Goal: Task Accomplishment & Management: Use online tool/utility

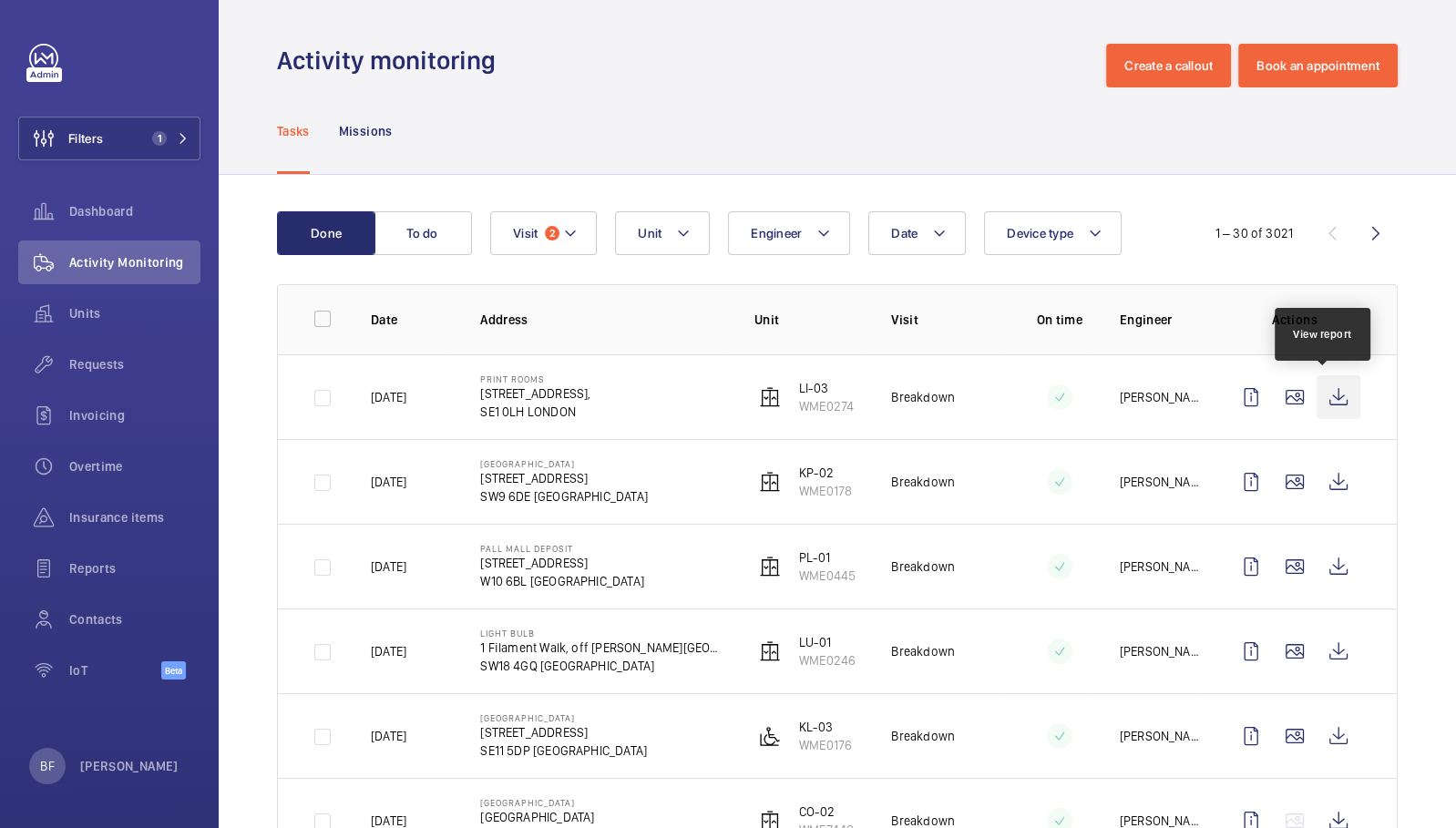
click at [1325, 384] on wm-front-icon-button at bounding box center [1339, 397] width 44 height 44
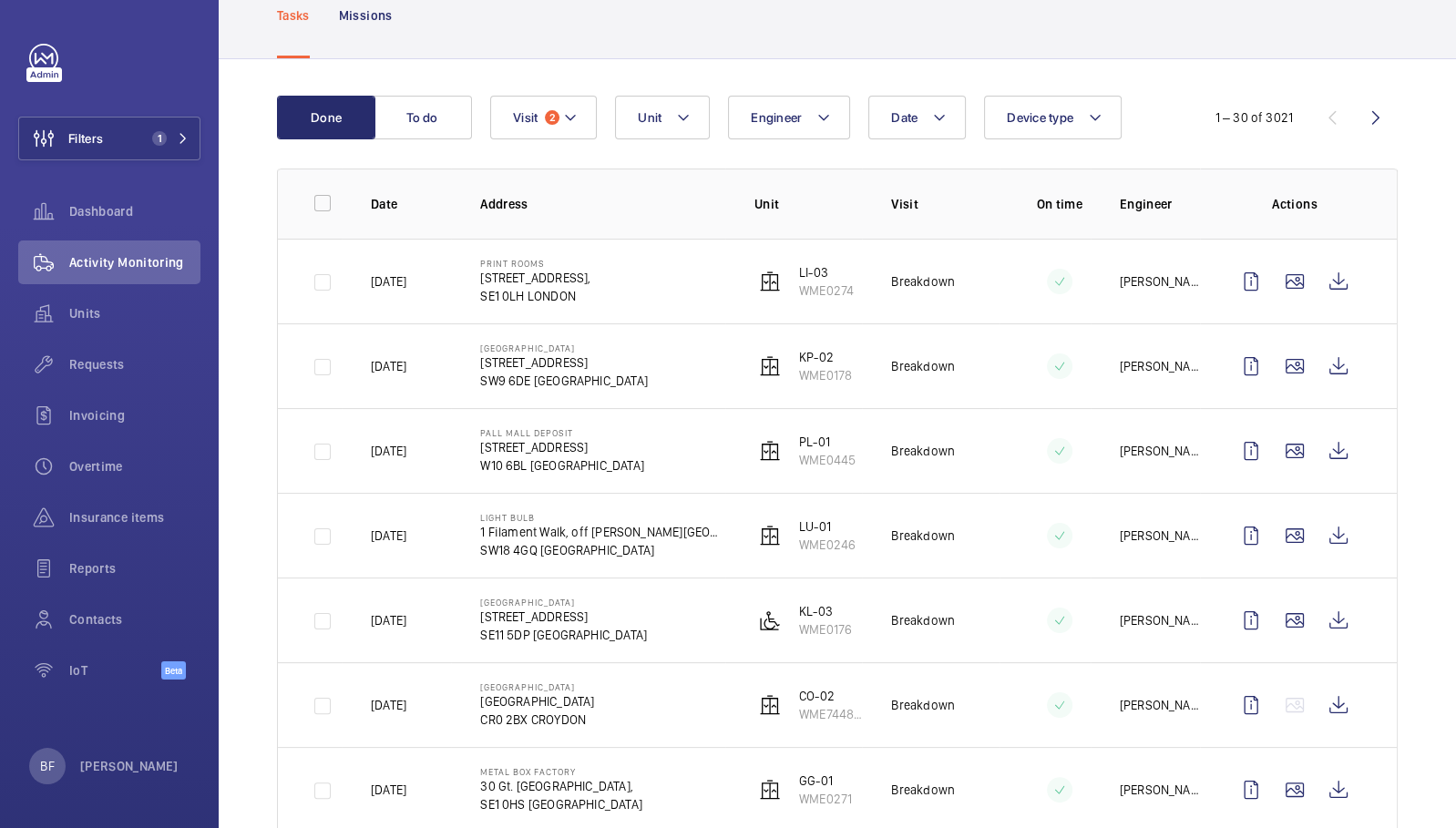
scroll to position [148, 0]
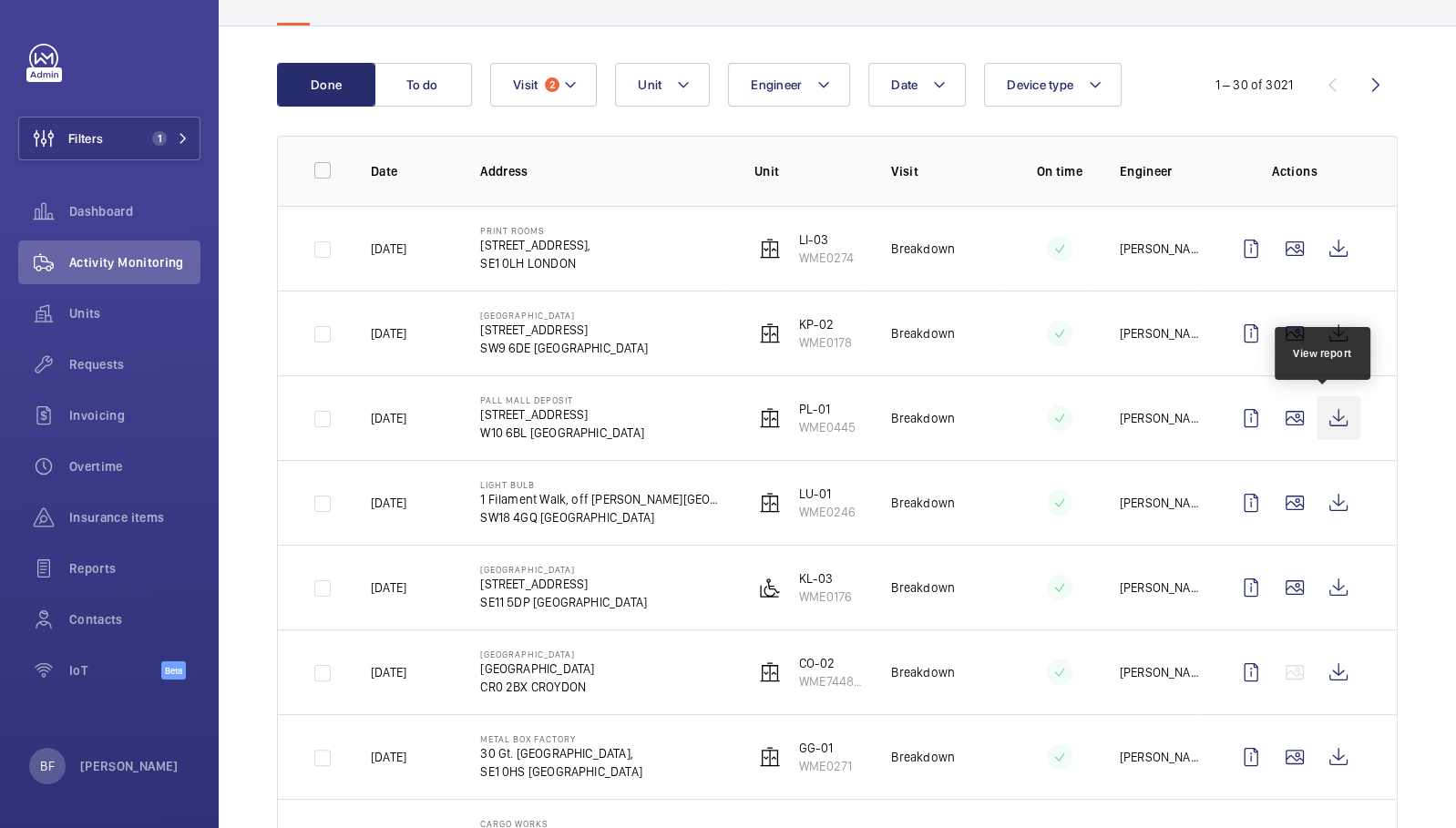
click at [1332, 425] on wm-front-icon-button at bounding box center [1339, 418] width 44 height 44
click at [542, 93] on button "Visit 2" at bounding box center [543, 85] width 106 height 44
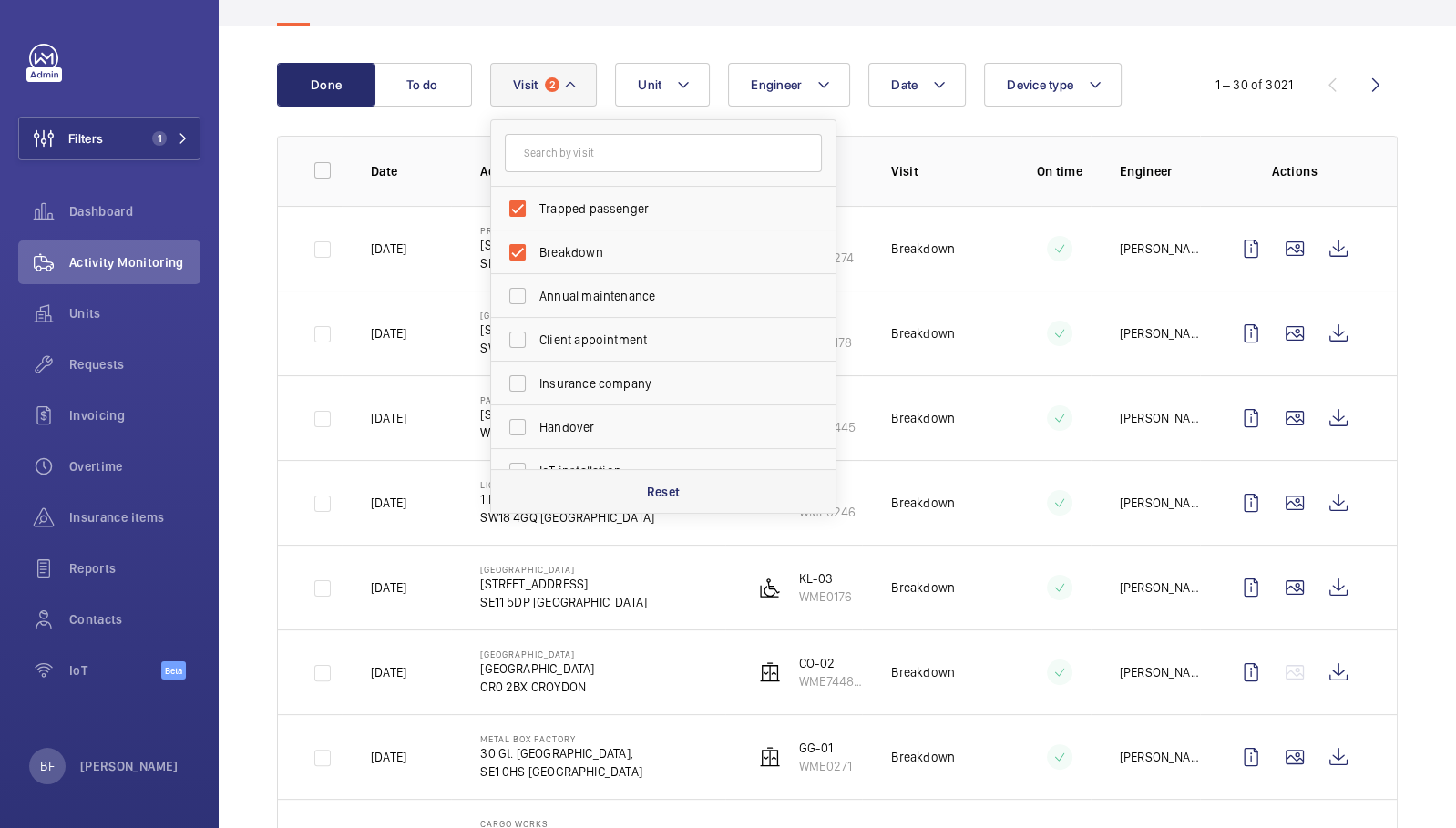
click at [666, 500] on div "Reset" at bounding box center [663, 491] width 344 height 44
checkbox input "false"
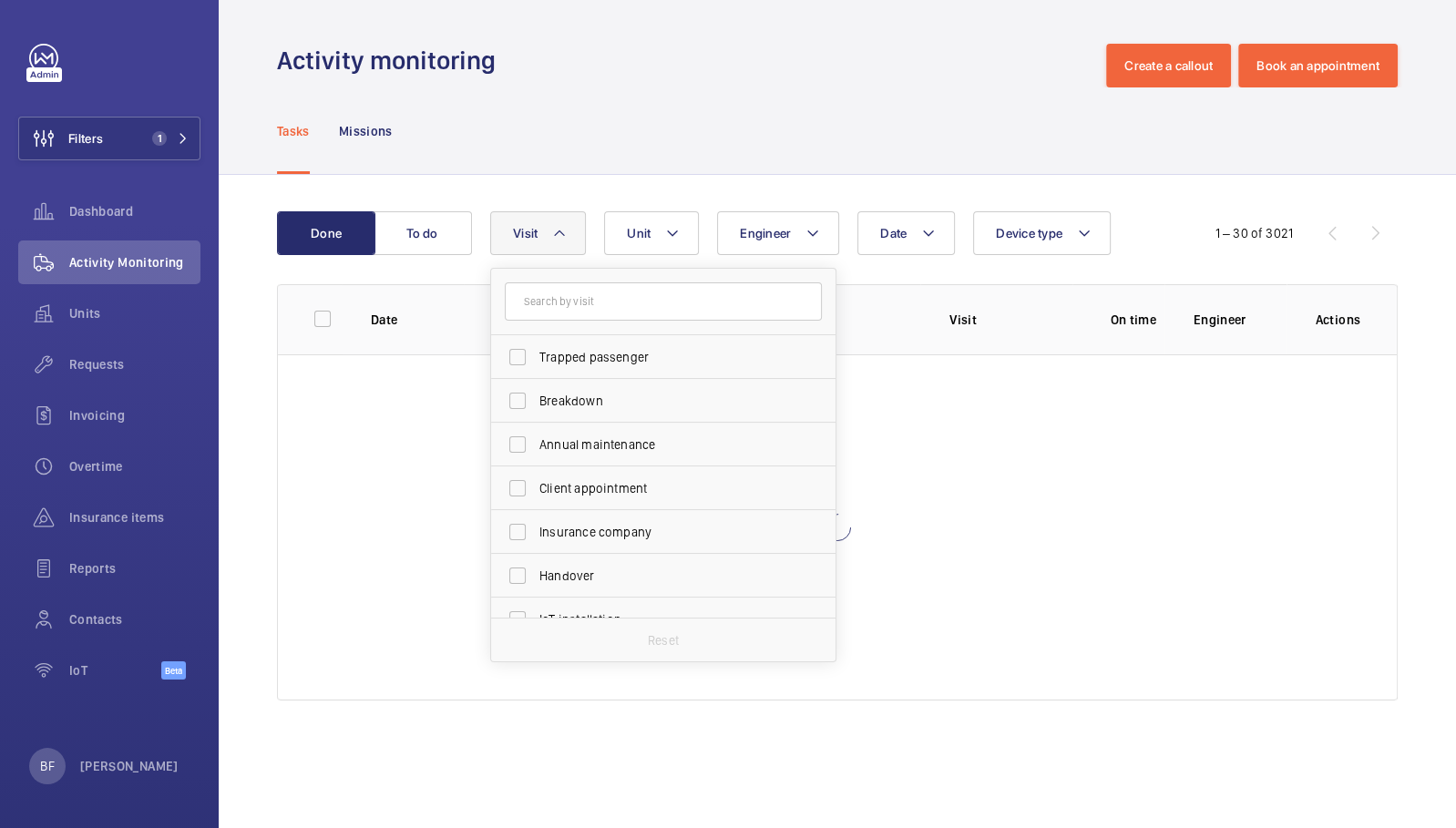
click at [515, 151] on div "Tasks Missions" at bounding box center [837, 130] width 1121 height 87
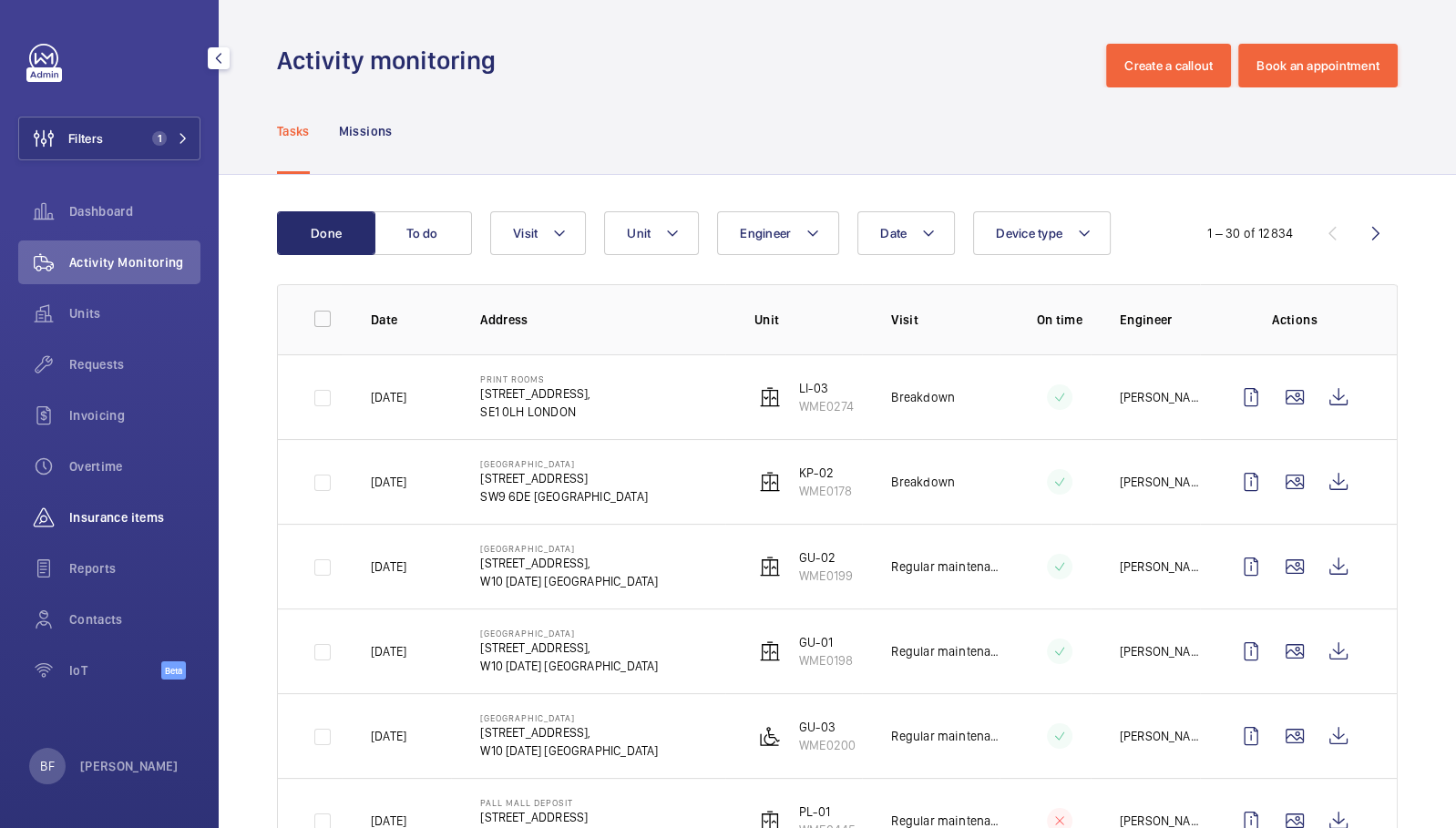
click at [140, 503] on div "Insurance items" at bounding box center [108, 518] width 182 height 44
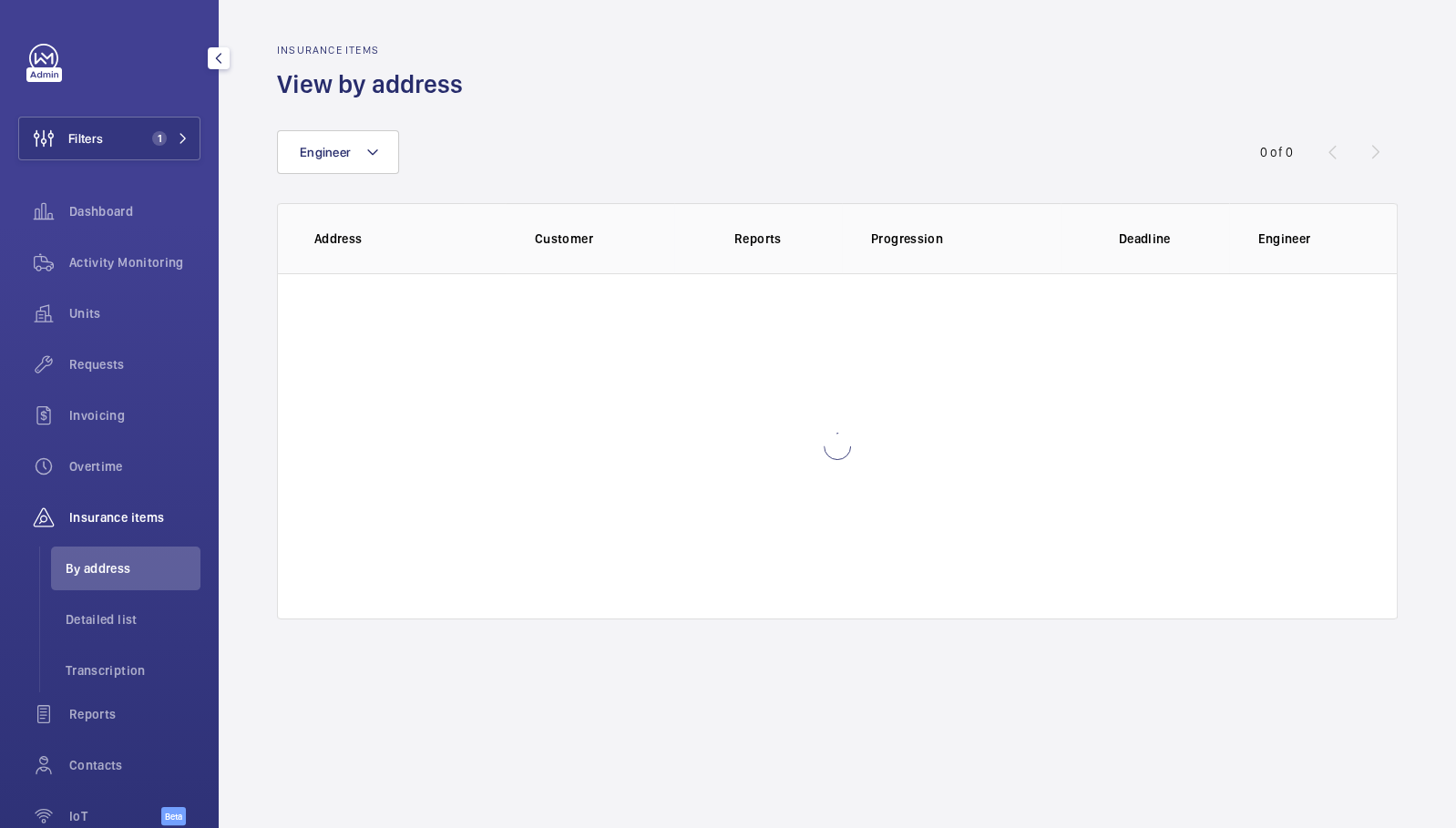
click at [137, 641] on ul "By address Detailed list Transcription" at bounding box center [119, 619] width 161 height 145
click at [136, 631] on li "Detailed list" at bounding box center [125, 620] width 149 height 44
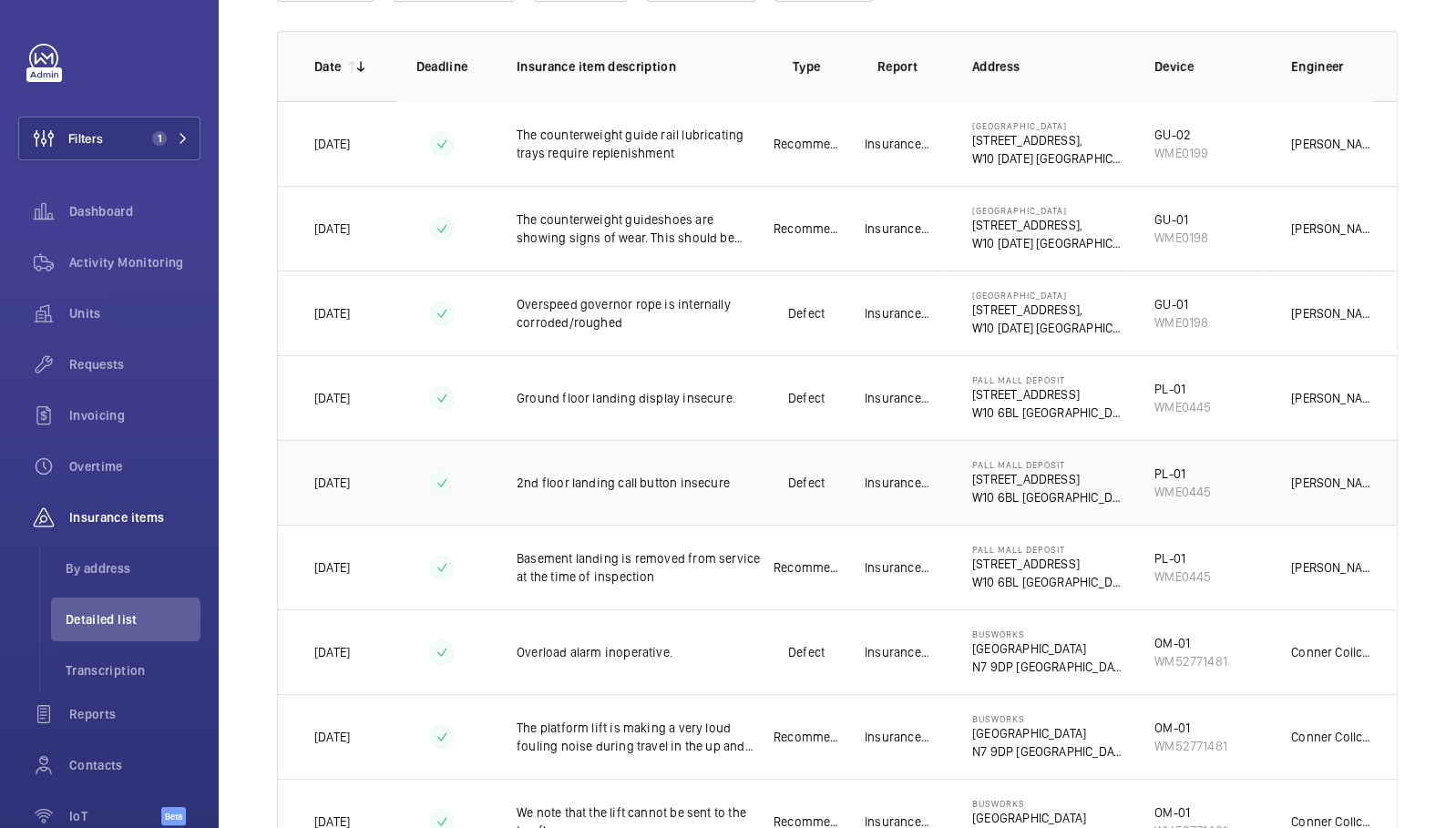
scroll to position [267, 0]
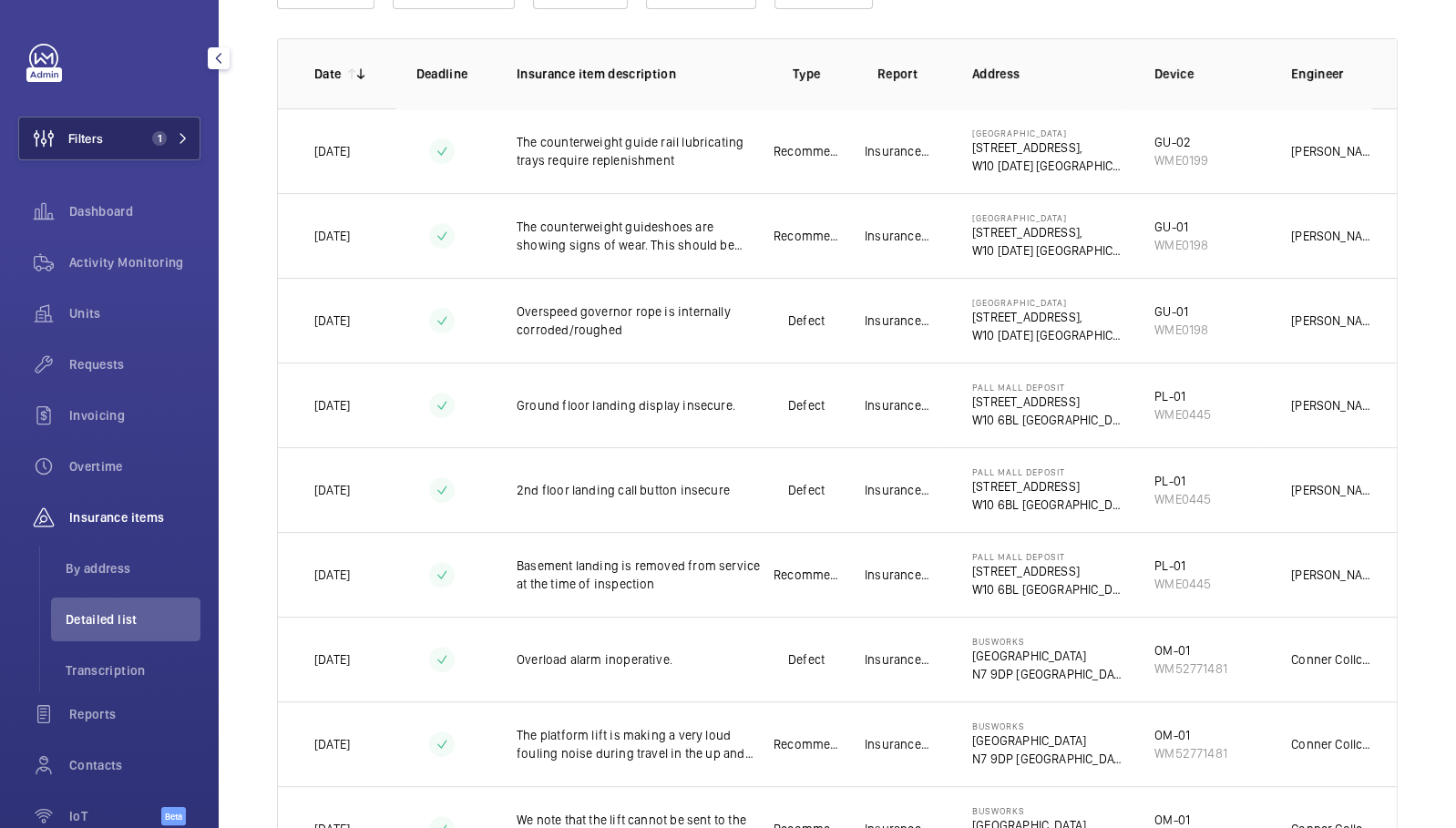
click at [156, 144] on span "1" at bounding box center [167, 138] width 44 height 15
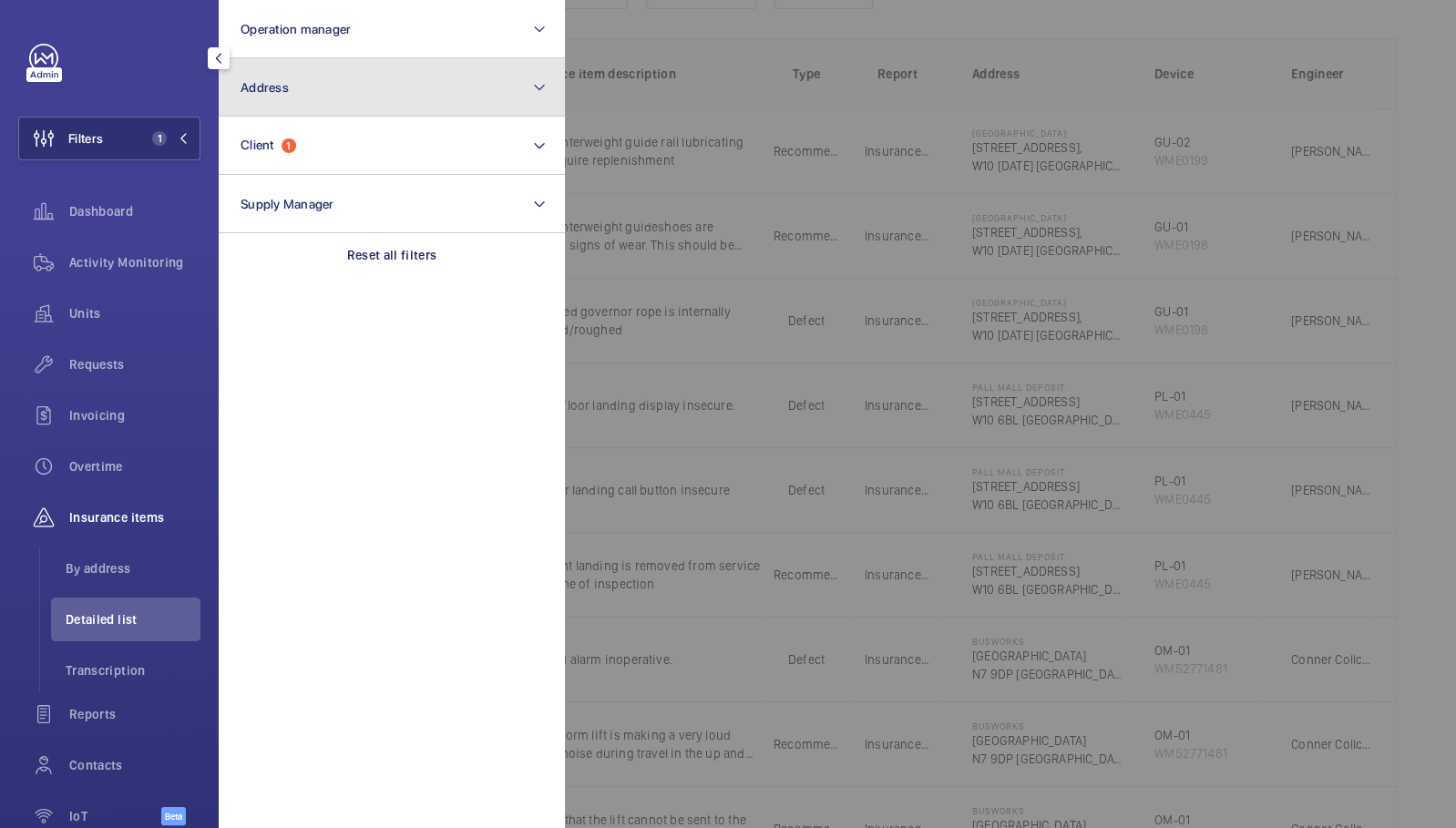
click at [303, 100] on button "Address" at bounding box center [392, 88] width 346 height 59
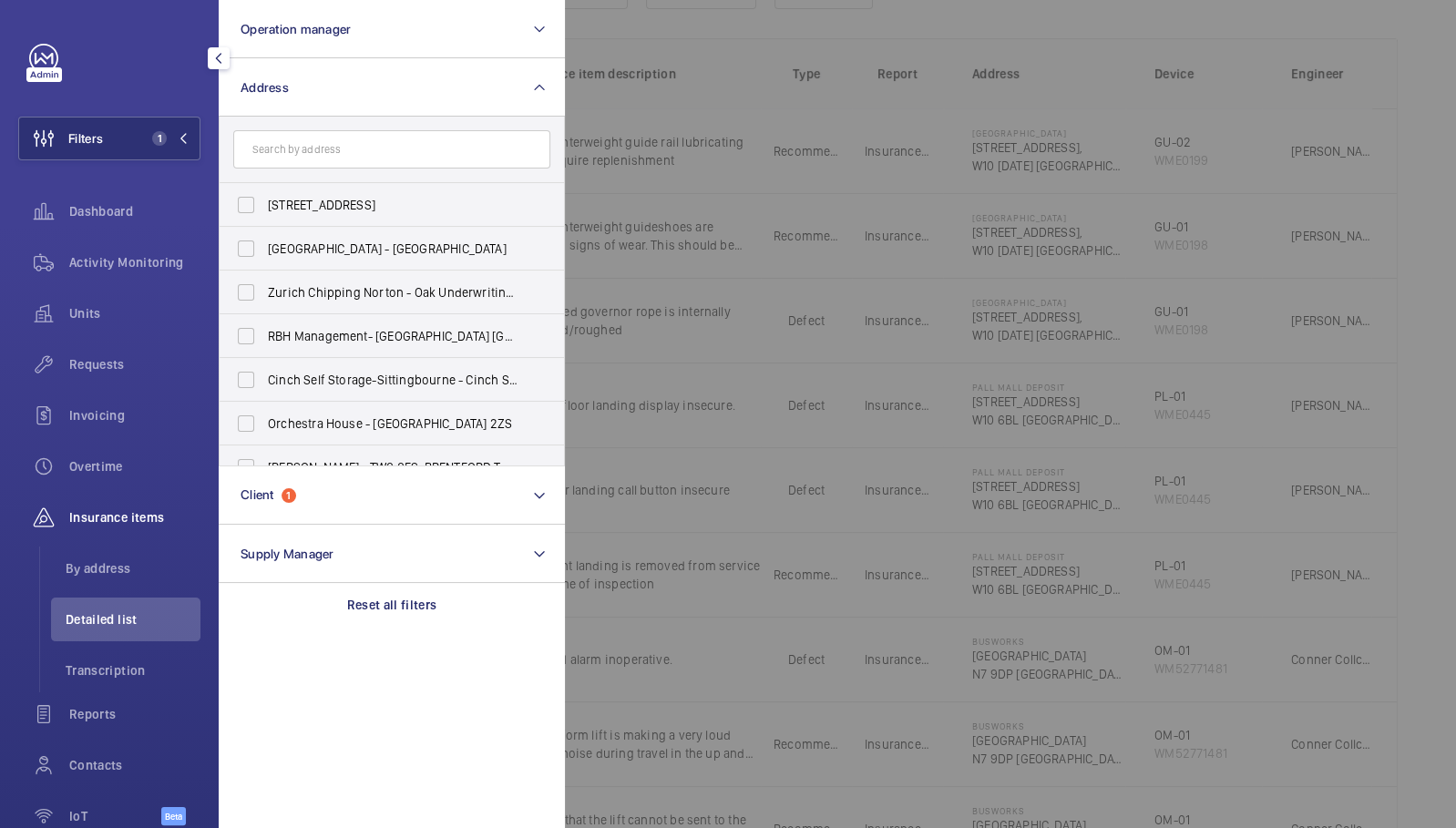
click at [345, 141] on input "text" at bounding box center [391, 149] width 317 height 38
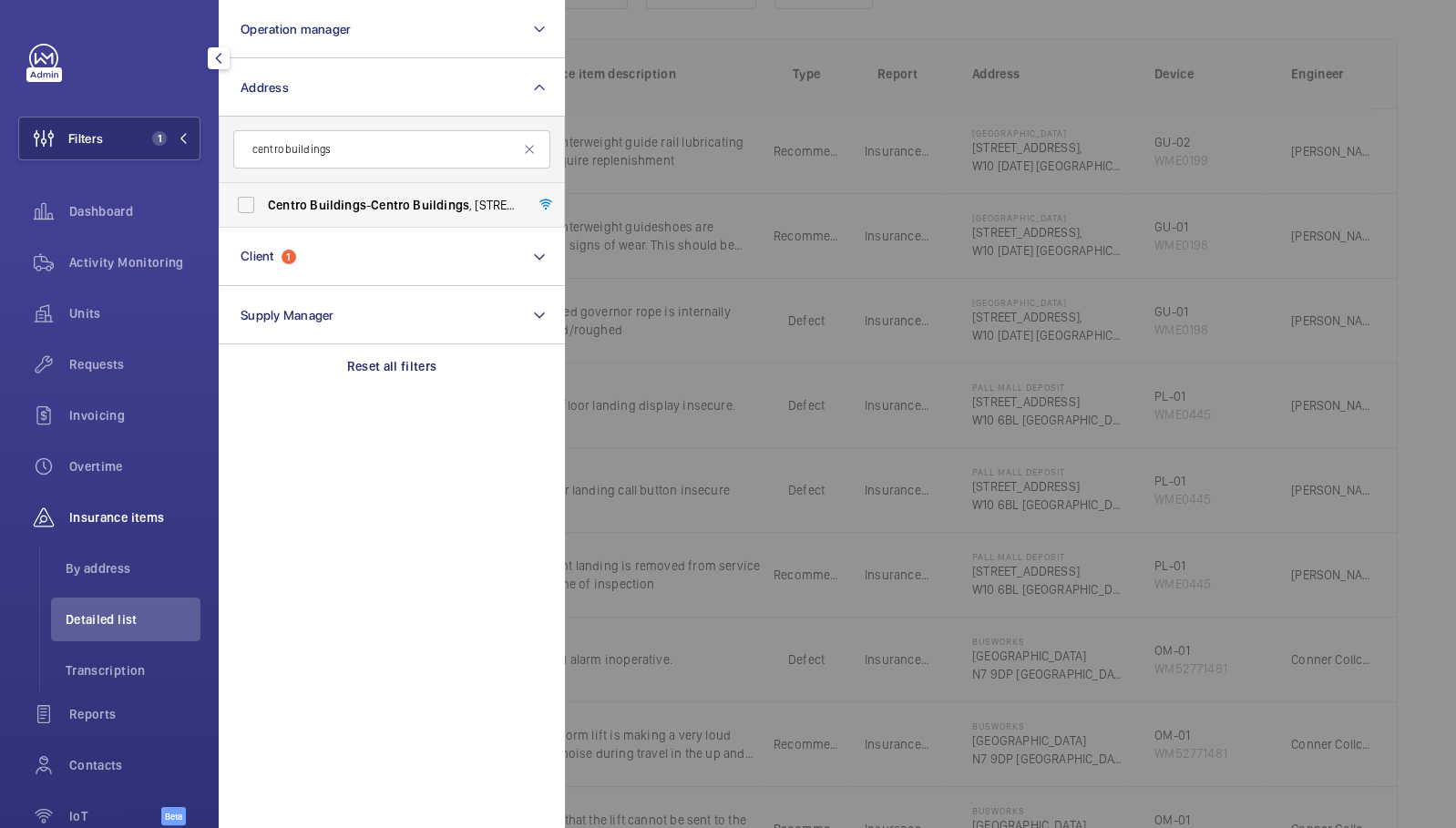
type input "centro buildings"
click at [358, 209] on span "Buildings" at bounding box center [337, 205] width 57 height 15
click at [264, 209] on input "[GEOGRAPHIC_DATA] - [GEOGRAPHIC_DATA] , [STREET_ADDRESS][PERSON_NAME]" at bounding box center [246, 205] width 37 height 37
checkbox input "true"
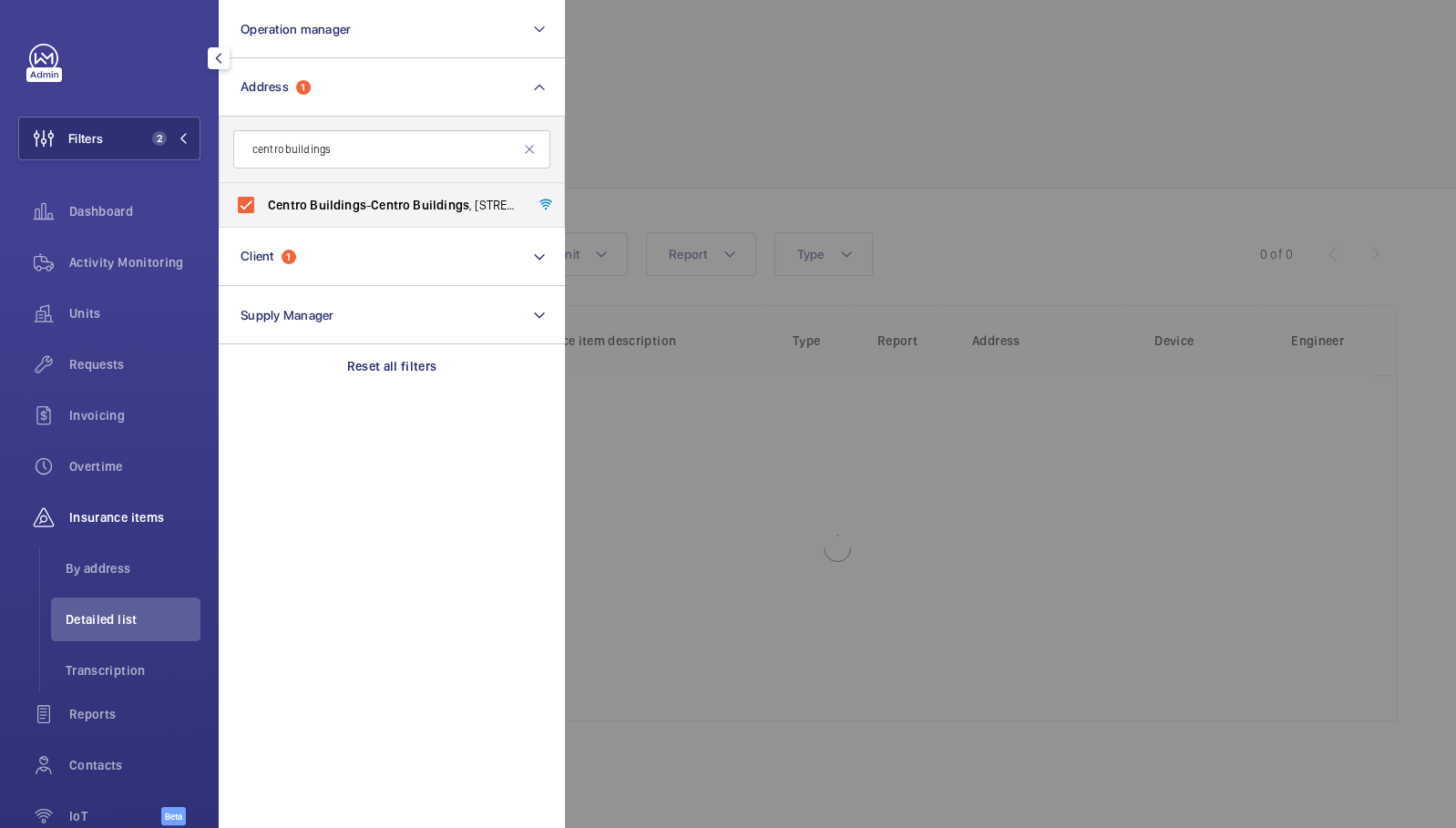
click at [626, 207] on div at bounding box center [1293, 414] width 1456 height 828
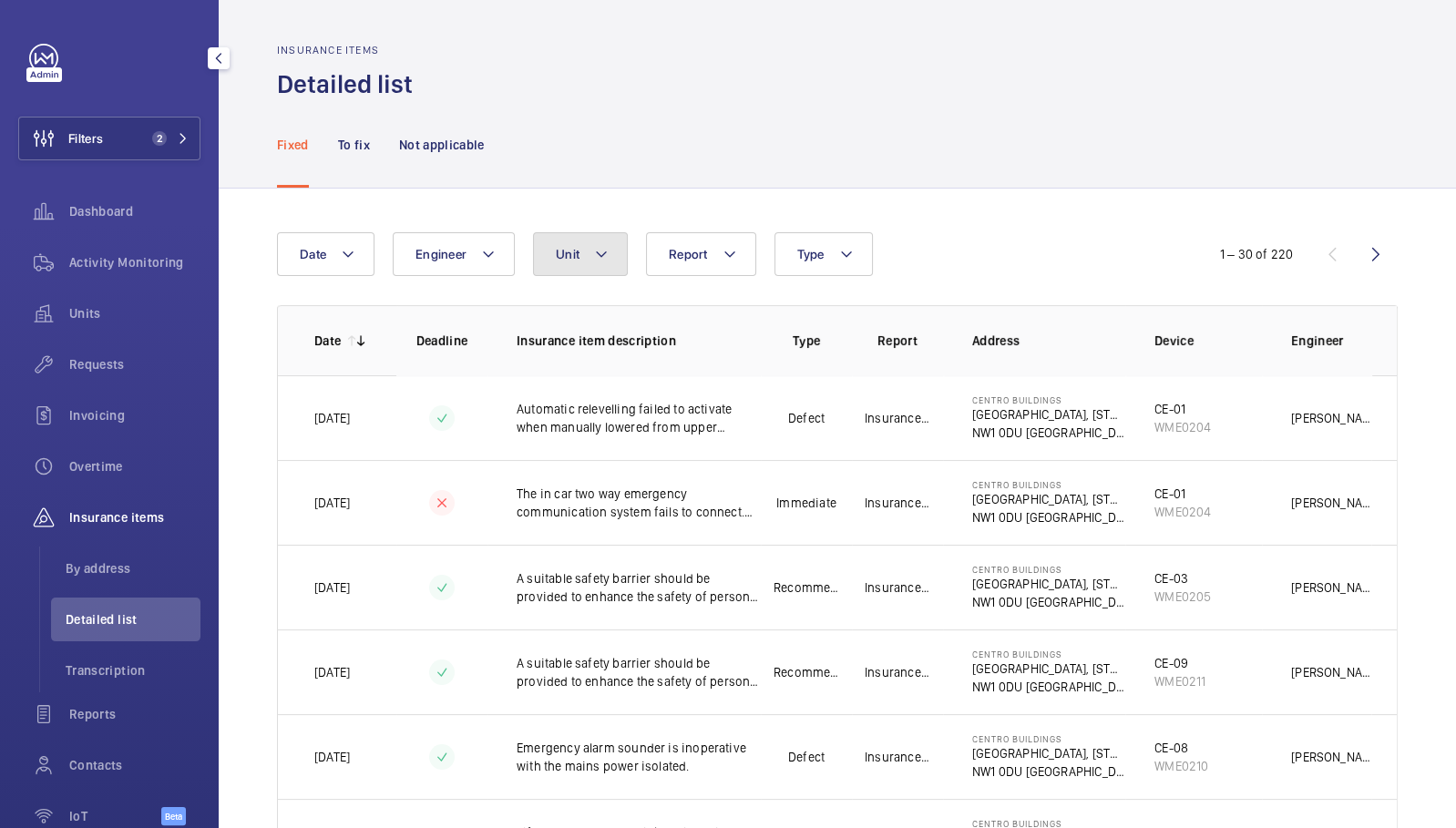
click at [573, 267] on button "Unit" at bounding box center [580, 254] width 95 height 44
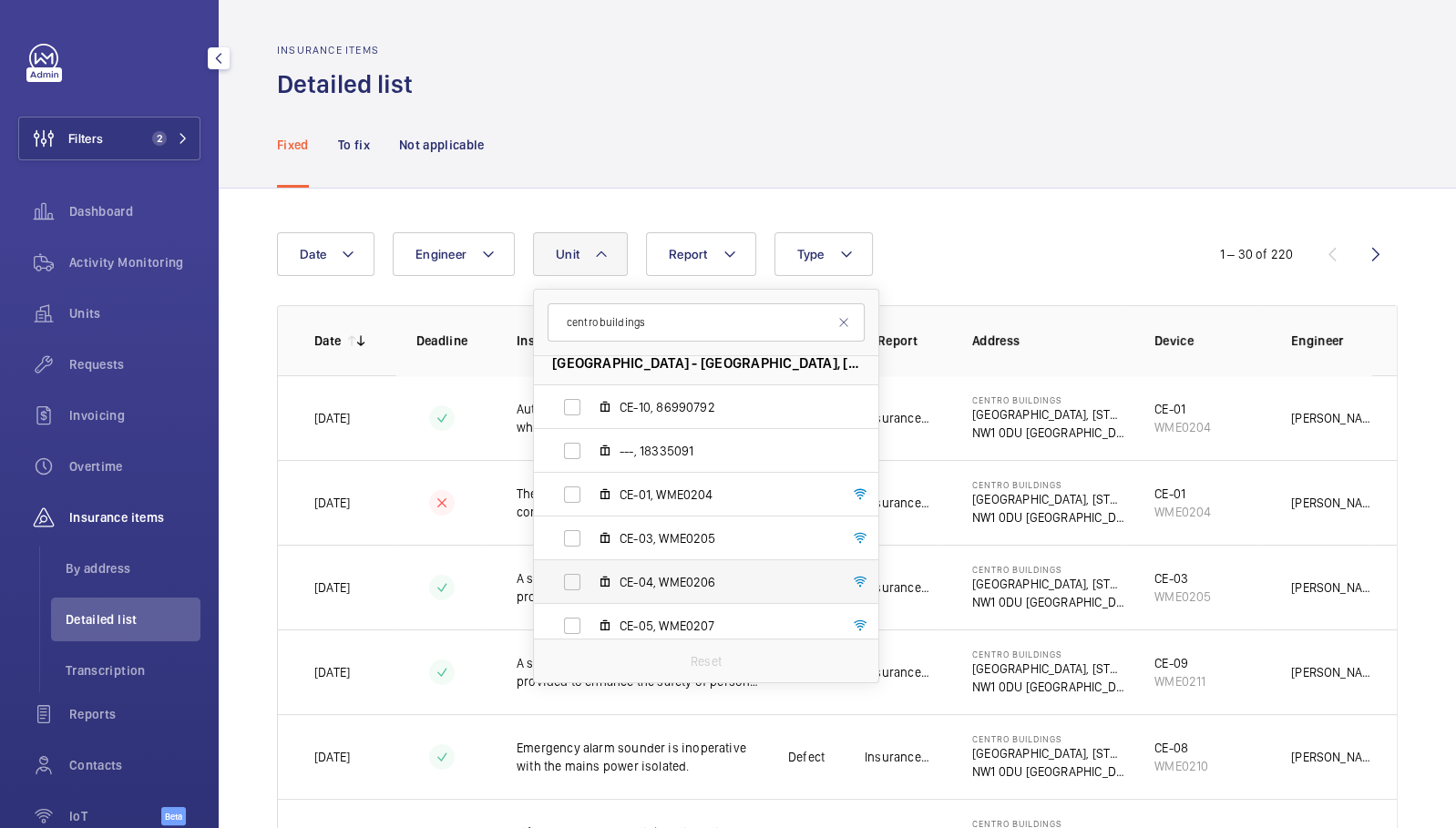
scroll to position [32, 0]
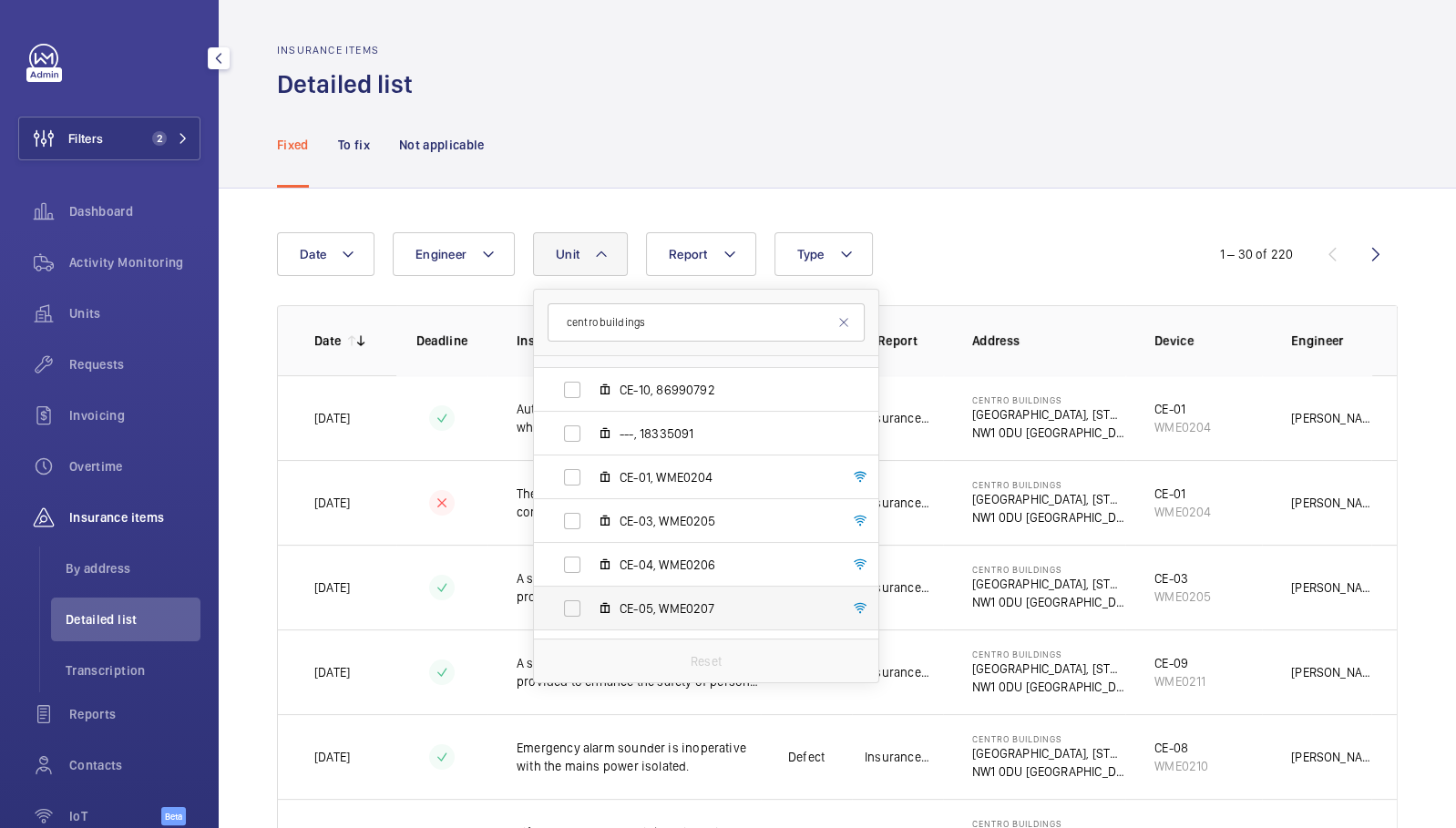
type input "centro buildings"
click at [687, 610] on span "CE-05, WME0207" at bounding box center [726, 608] width 211 height 18
click at [590, 610] on input "CE-05, WME0207" at bounding box center [572, 608] width 37 height 37
checkbox input "true"
click at [1079, 235] on div "Date Engineer Unit 1 centro buildings [GEOGRAPHIC_DATA] - Centro Buildings, [ST…" at bounding box center [728, 254] width 902 height 44
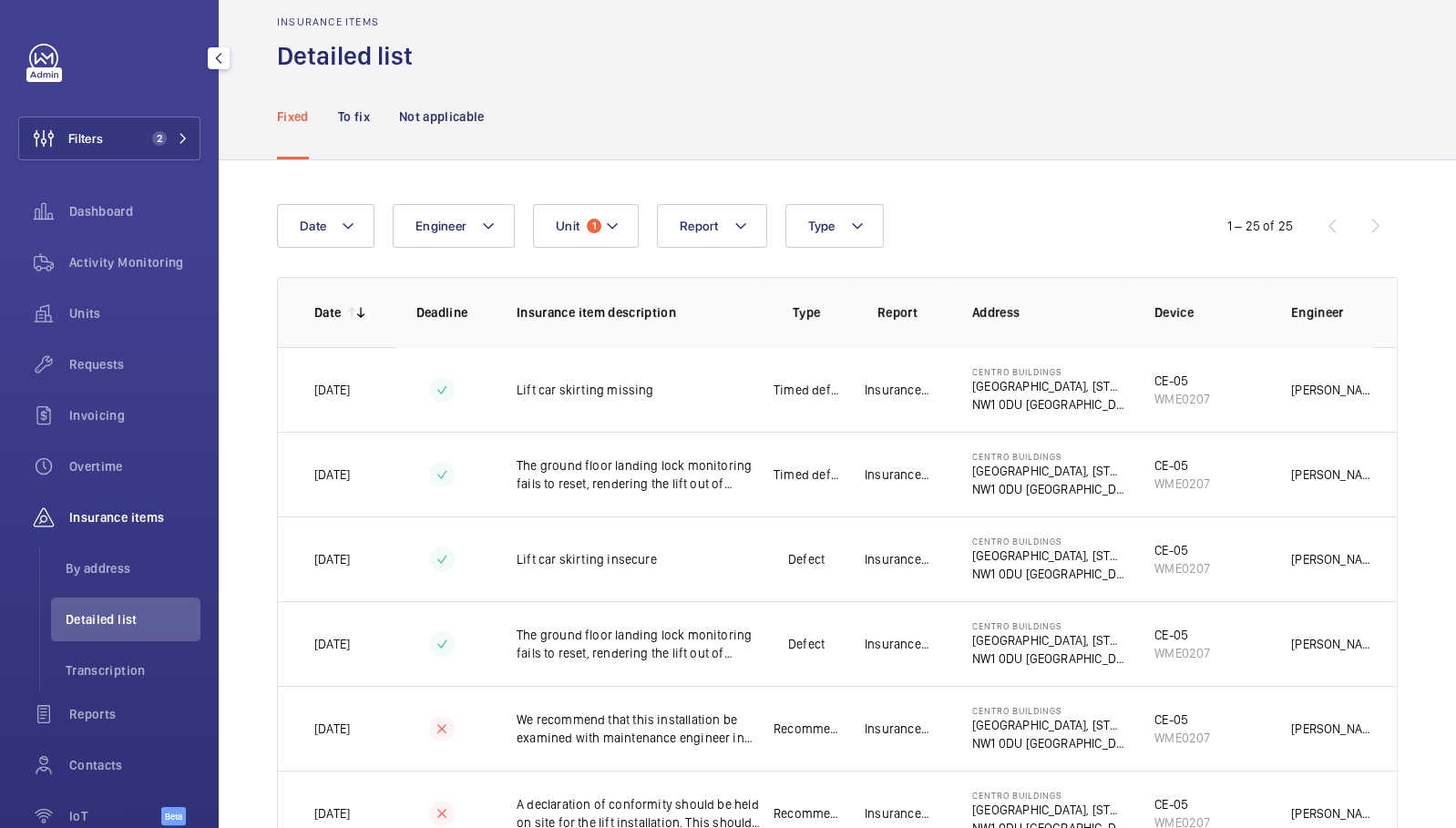
scroll to position [29, 0]
click at [363, 126] on div "To fix" at bounding box center [354, 114] width 32 height 87
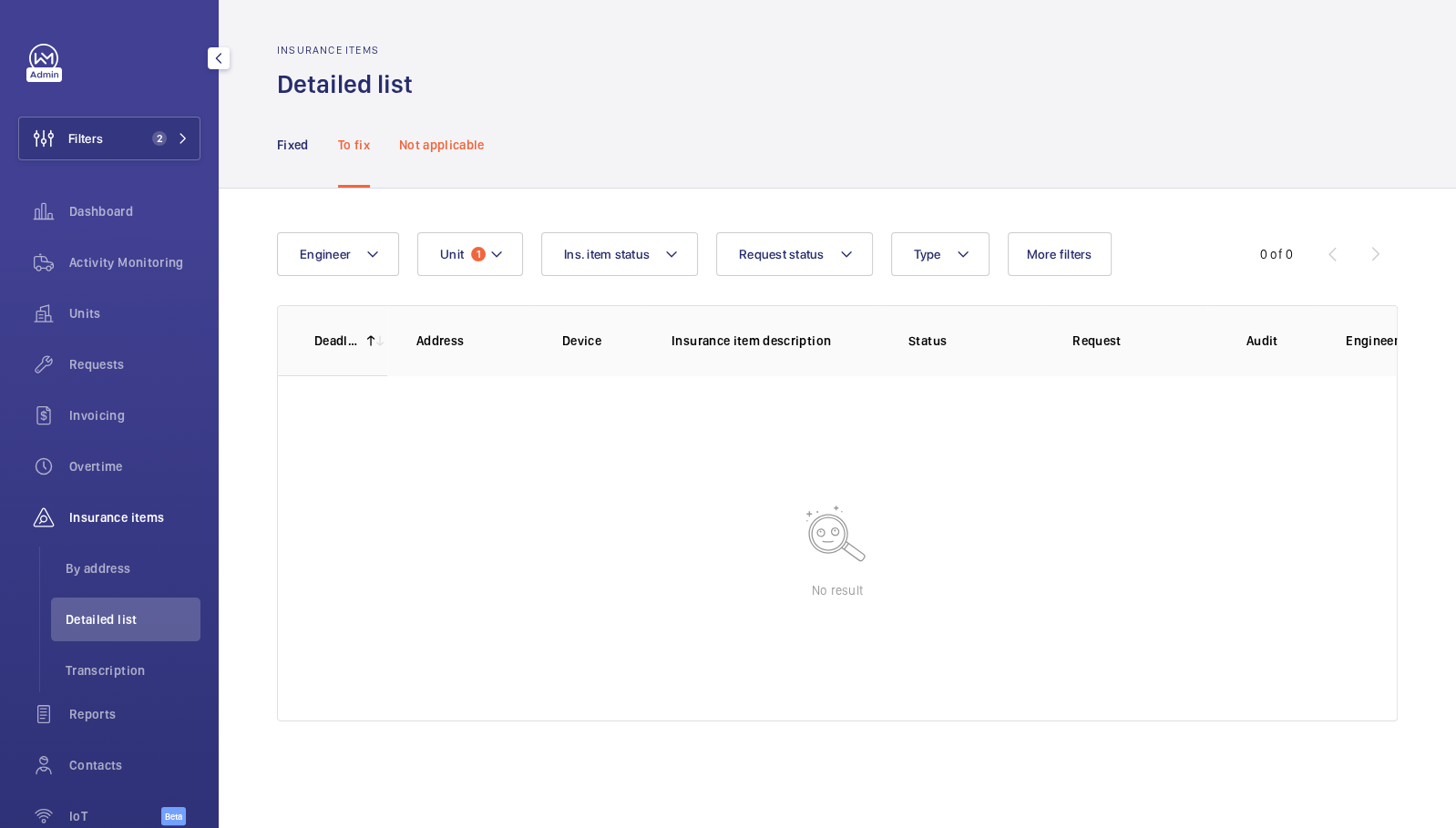
click at [426, 152] on p "Not applicable" at bounding box center [442, 144] width 86 height 18
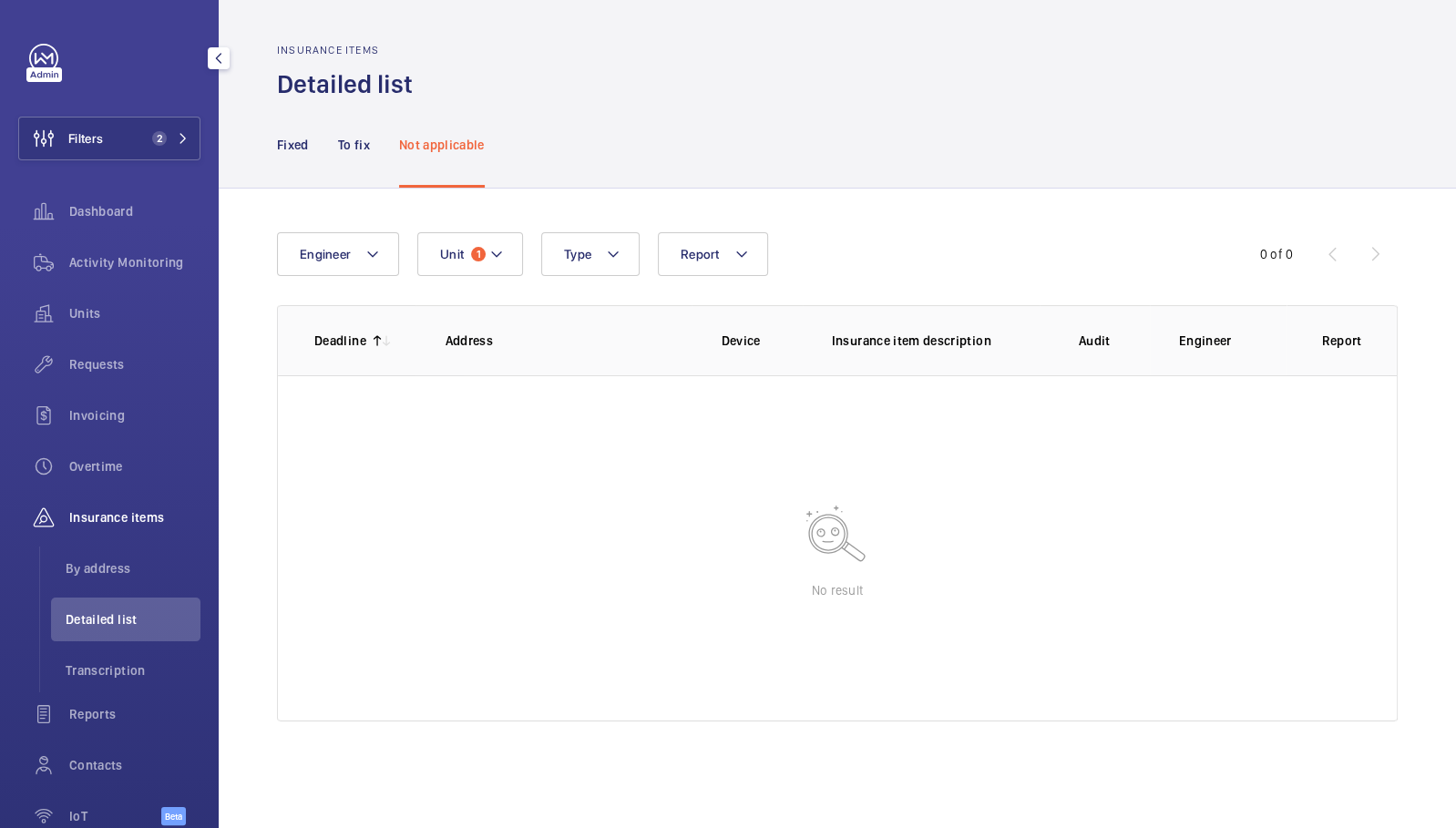
click at [373, 141] on nav "Fixed To fix Not applicable" at bounding box center [380, 144] width 208 height 87
click at [352, 144] on p "To fix" at bounding box center [354, 144] width 32 height 18
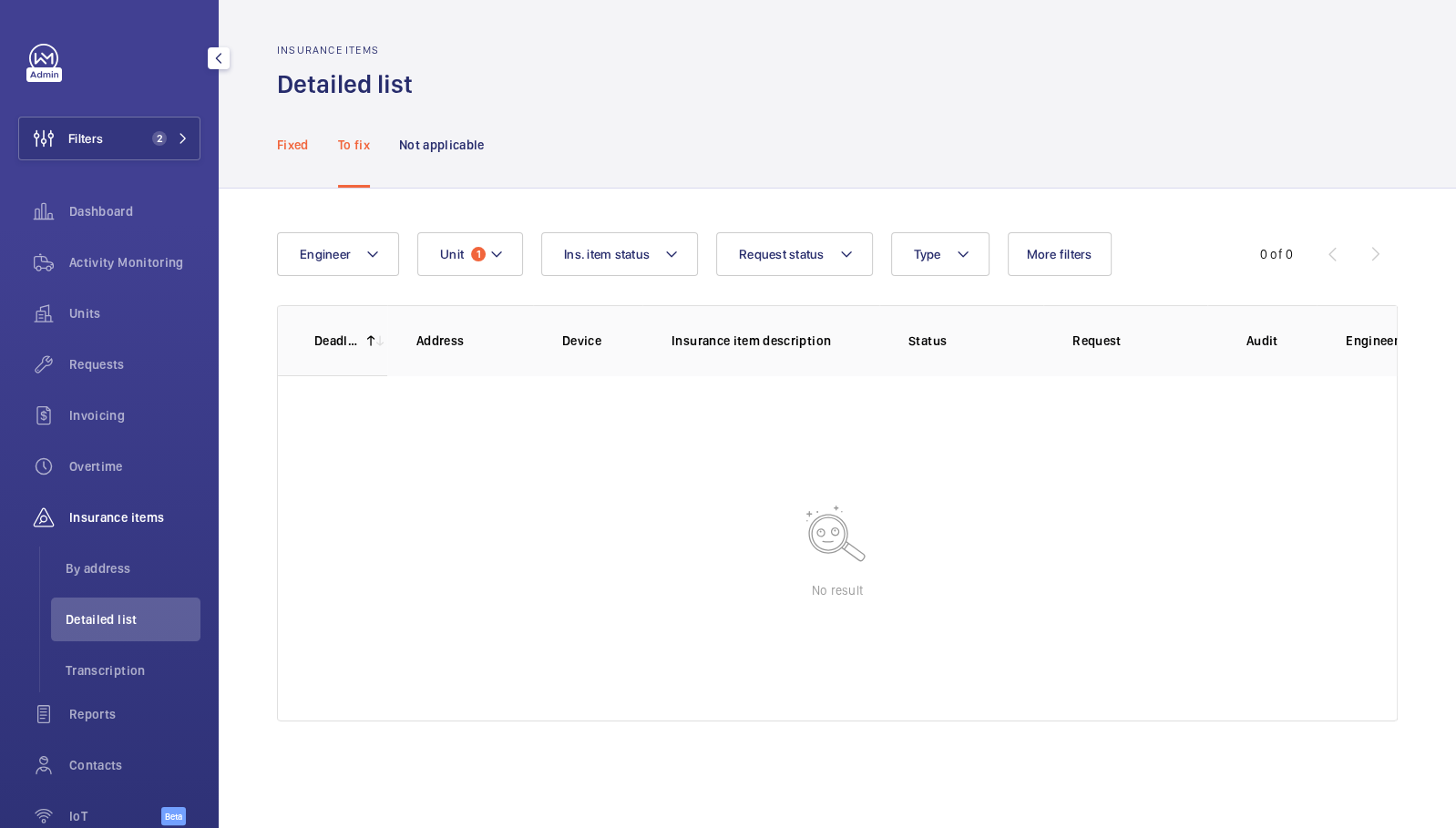
click at [300, 137] on p "Fixed" at bounding box center [293, 144] width 32 height 18
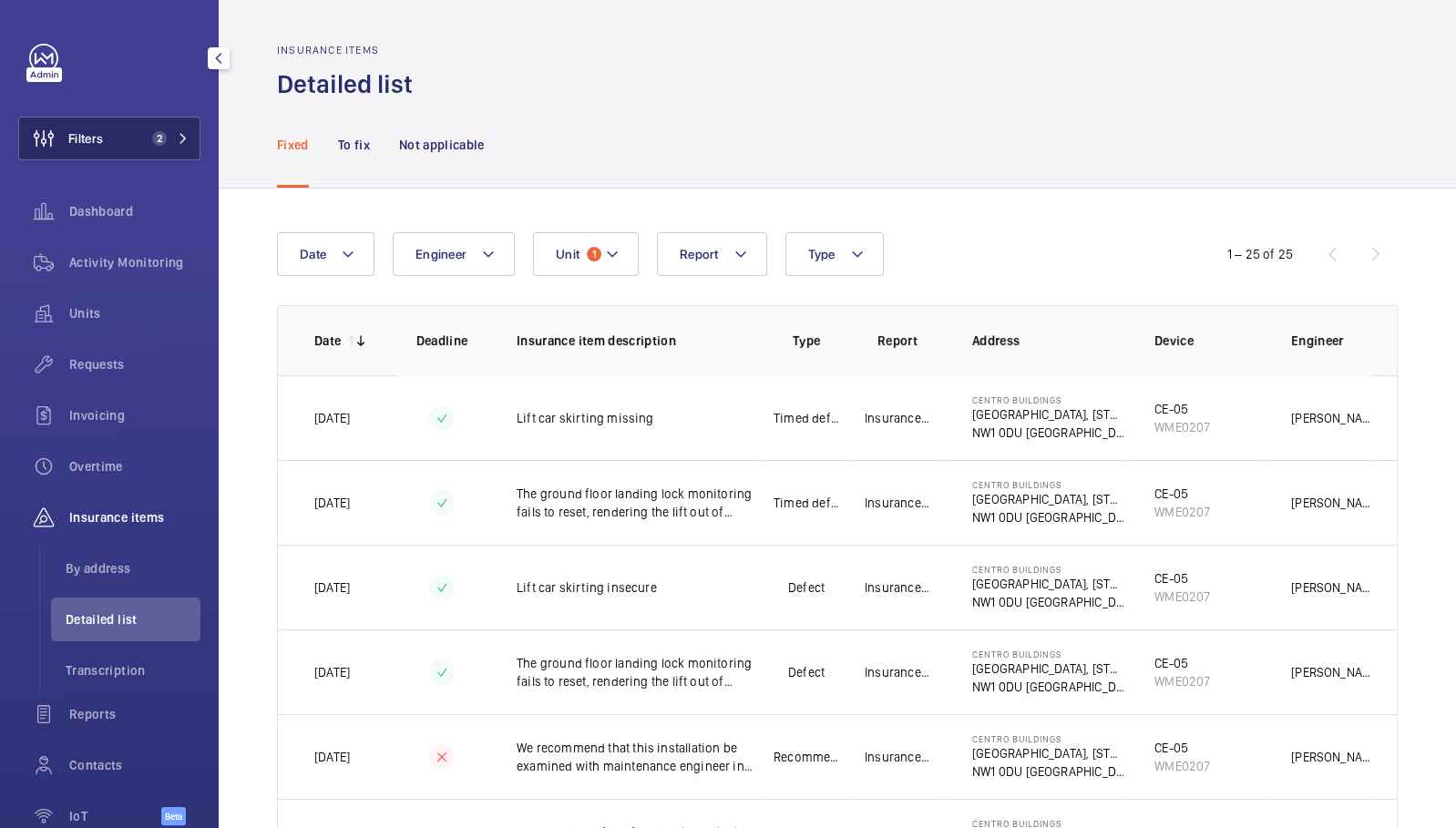
click at [157, 147] on button "Filters 2" at bounding box center [108, 138] width 182 height 44
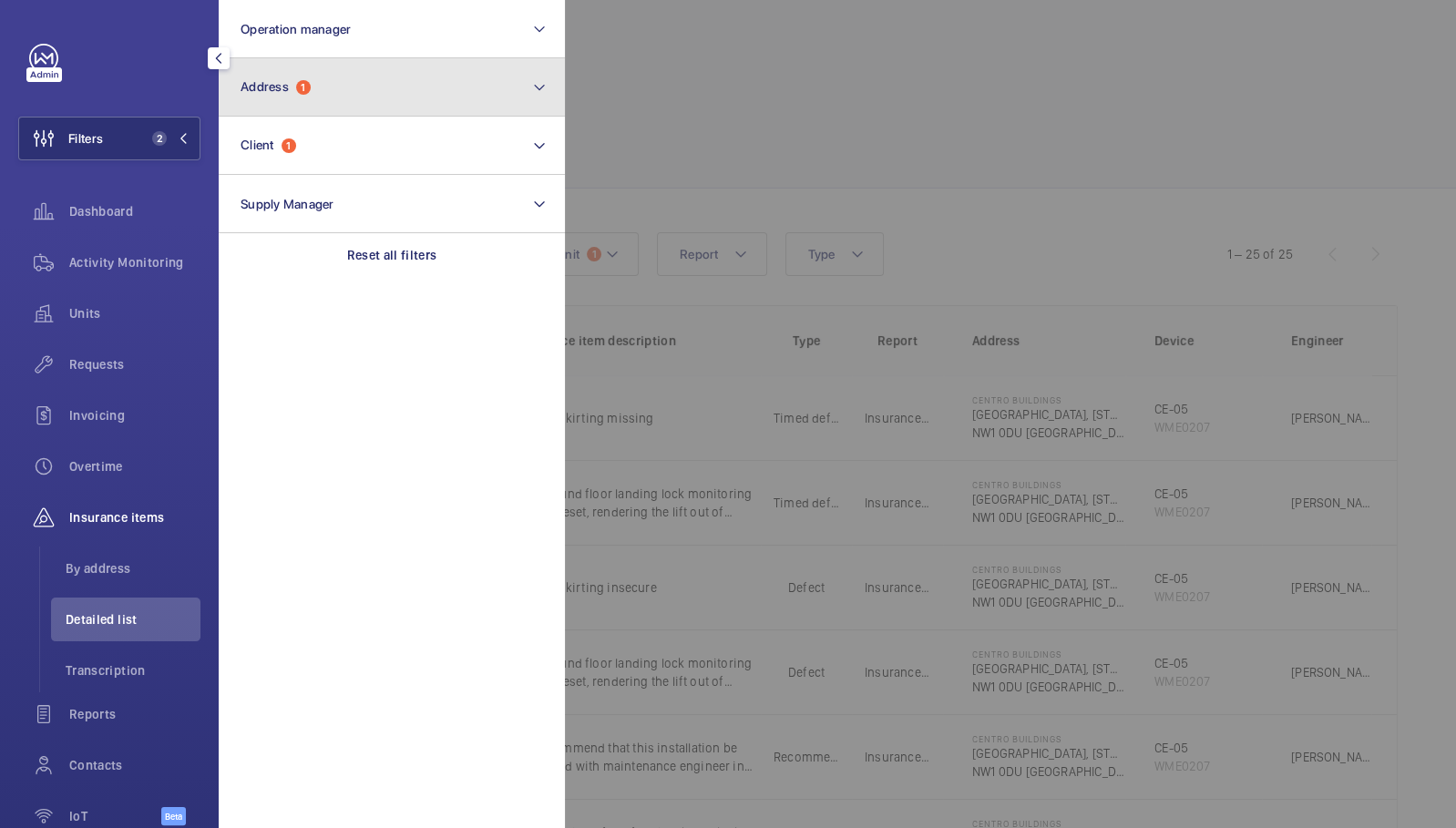
click at [360, 106] on button "Address 1" at bounding box center [392, 88] width 346 height 59
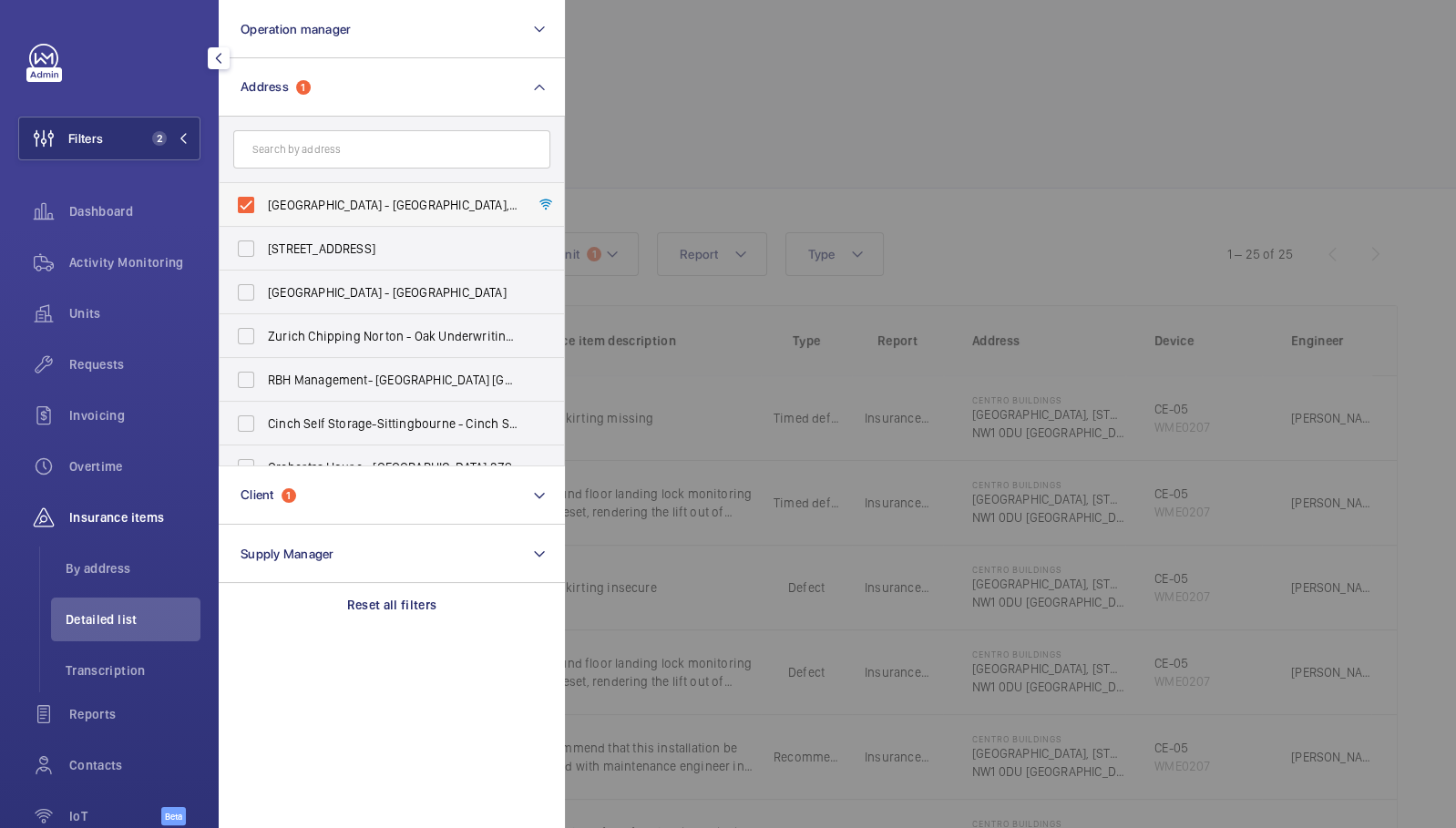
click at [329, 208] on span "[GEOGRAPHIC_DATA] - [GEOGRAPHIC_DATA], [STREET_ADDRESS][PERSON_NAME]" at bounding box center [393, 205] width 251 height 18
click at [264, 208] on input "[GEOGRAPHIC_DATA] - [GEOGRAPHIC_DATA], [STREET_ADDRESS][PERSON_NAME]" at bounding box center [246, 205] width 37 height 37
checkbox input "false"
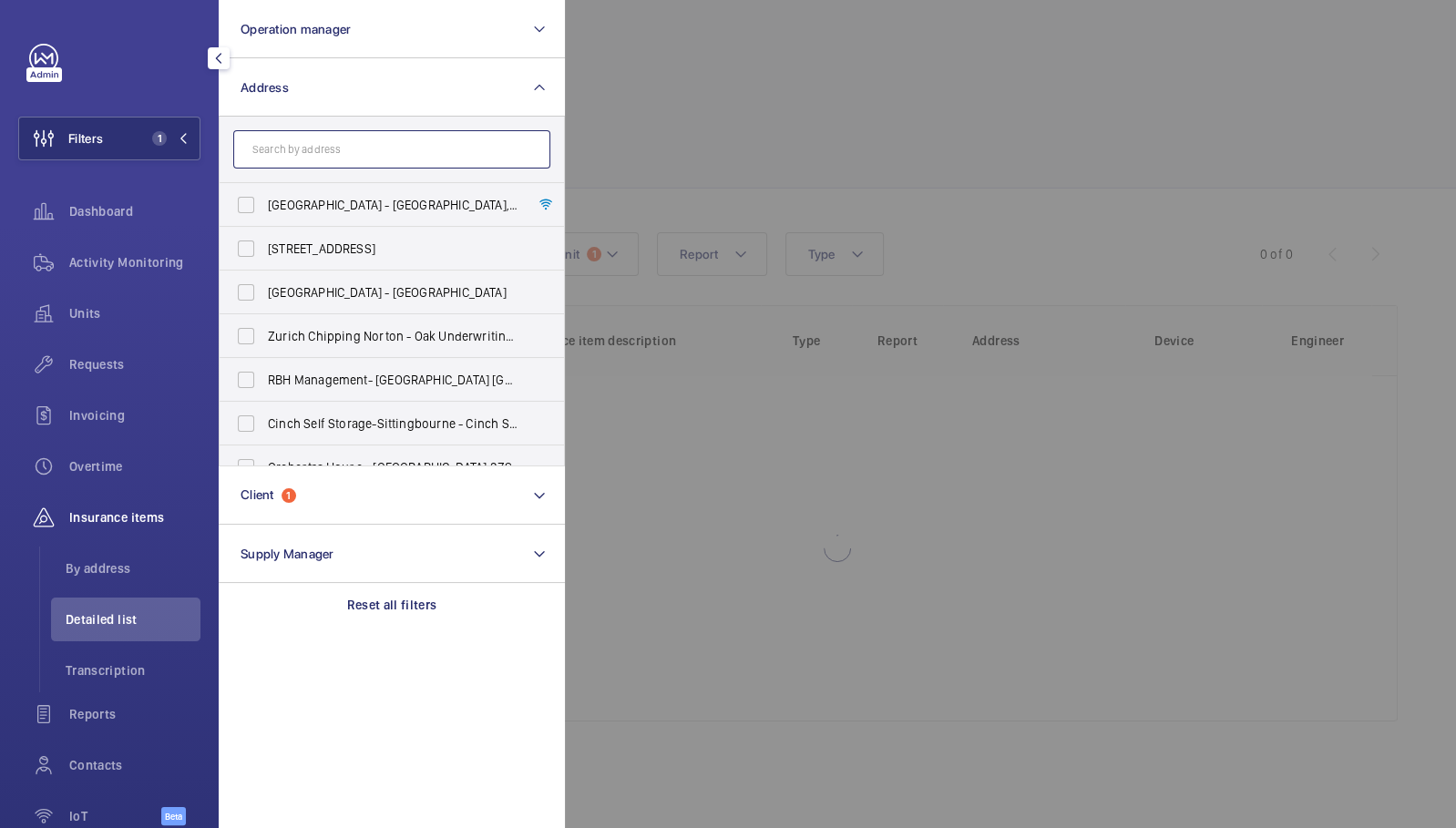
click at [321, 163] on input "text" at bounding box center [391, 149] width 317 height 38
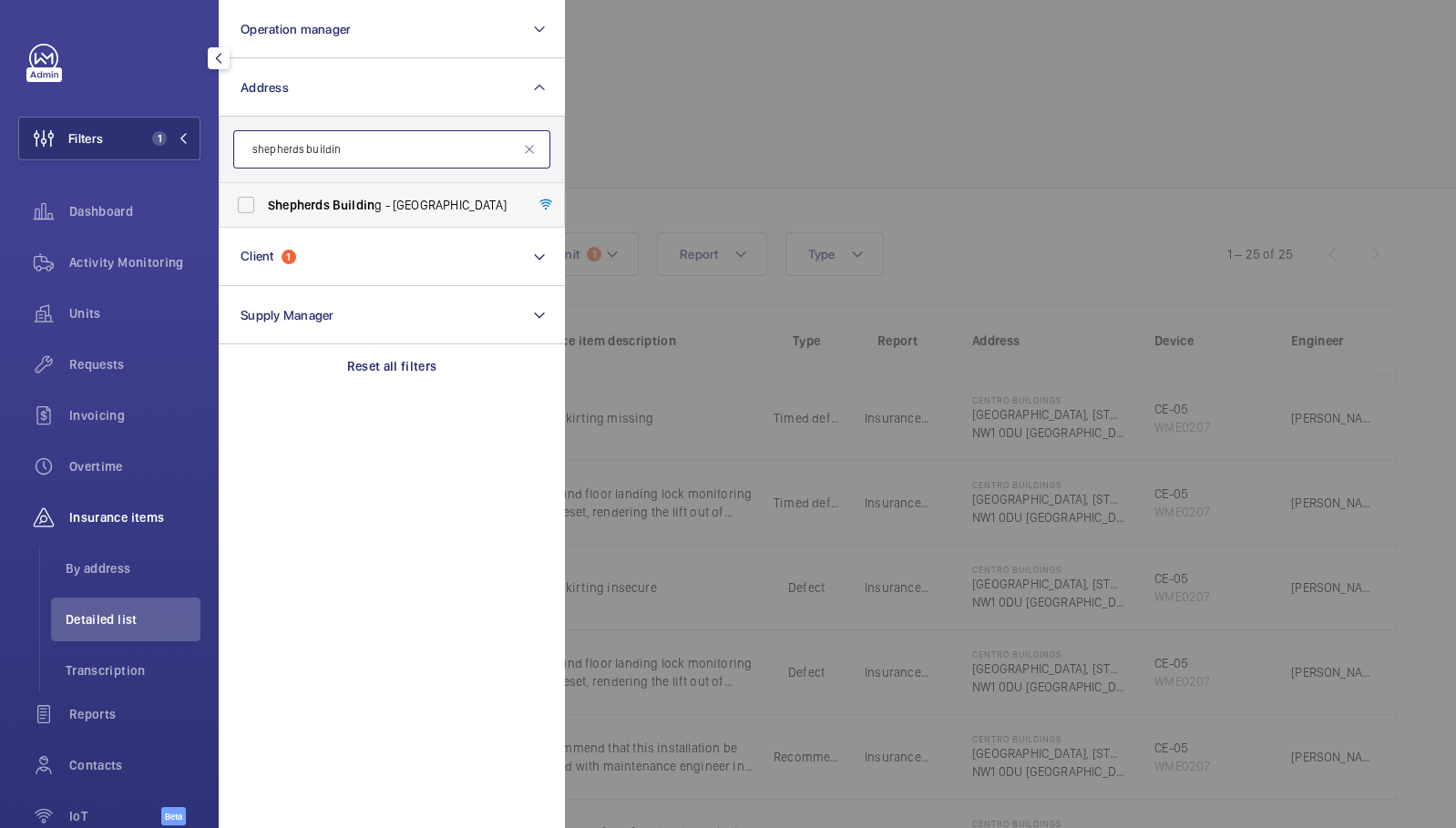
type input "shepherds buildin"
click at [334, 199] on span "Buildin" at bounding box center [353, 205] width 42 height 15
click at [264, 199] on input "Shepherds Buildin g - [GEOGRAPHIC_DATA]" at bounding box center [246, 205] width 37 height 37
checkbox input "true"
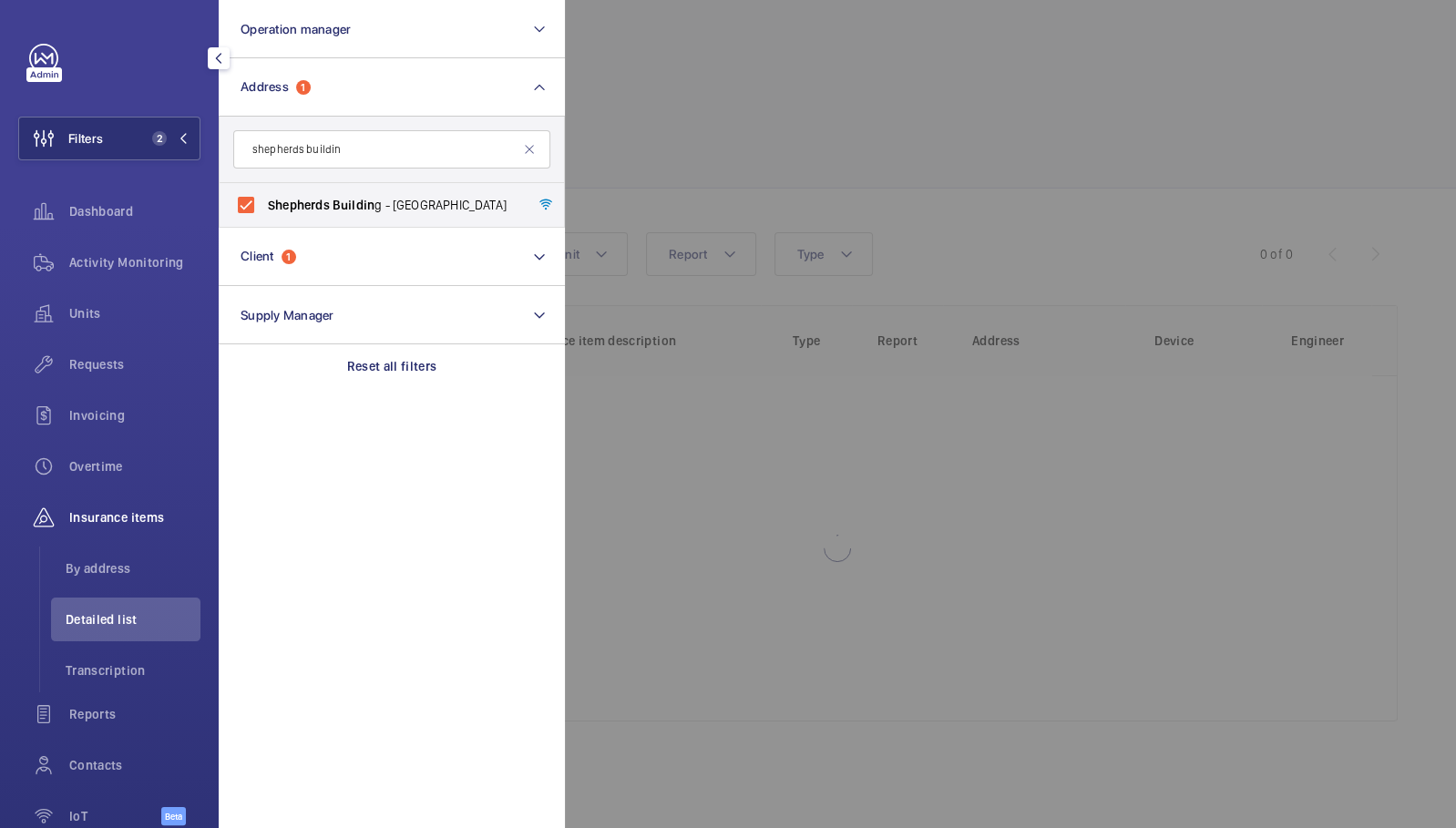
click at [827, 135] on div at bounding box center [1293, 414] width 1456 height 828
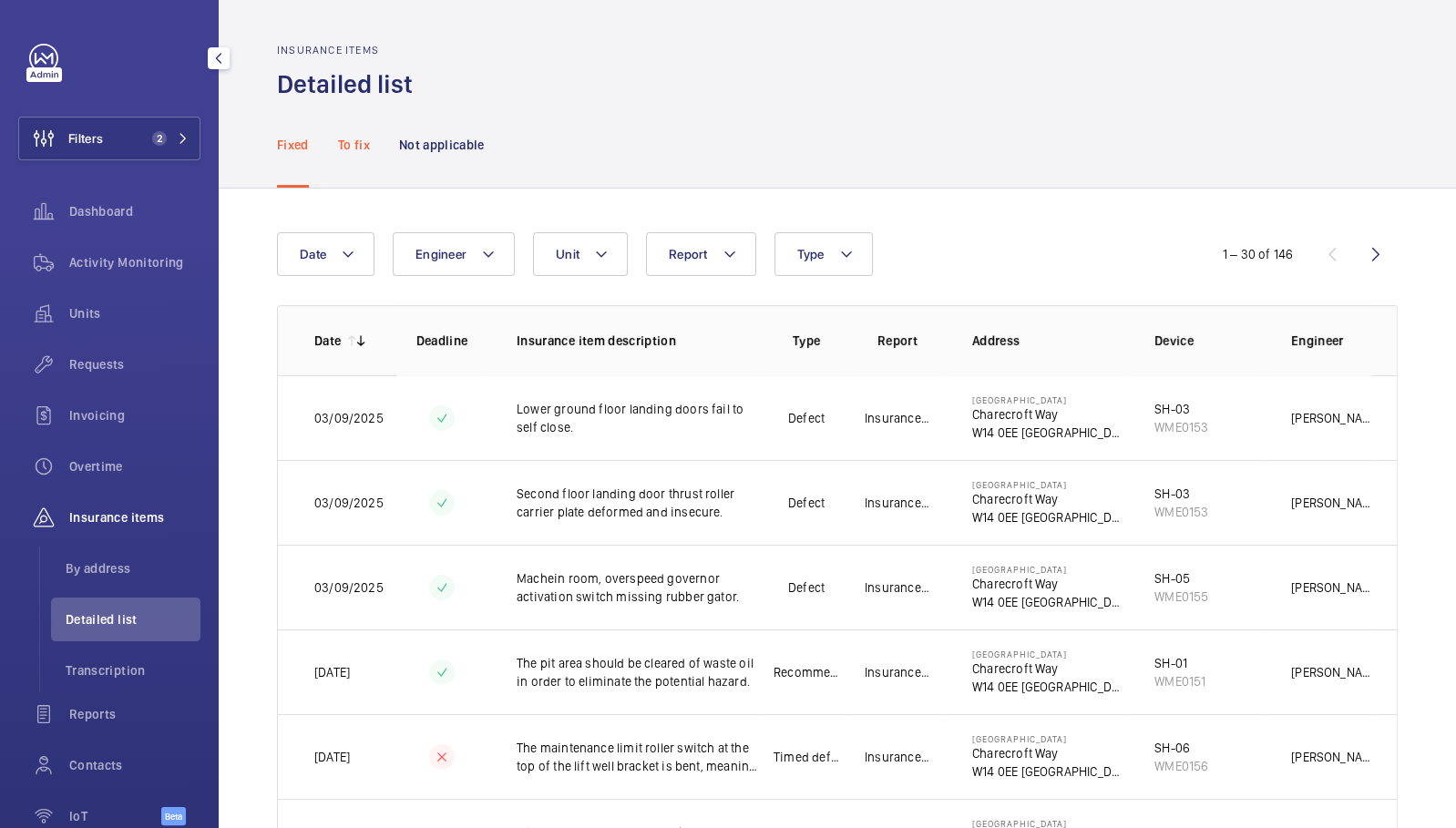
click at [363, 138] on p "To fix" at bounding box center [354, 144] width 32 height 18
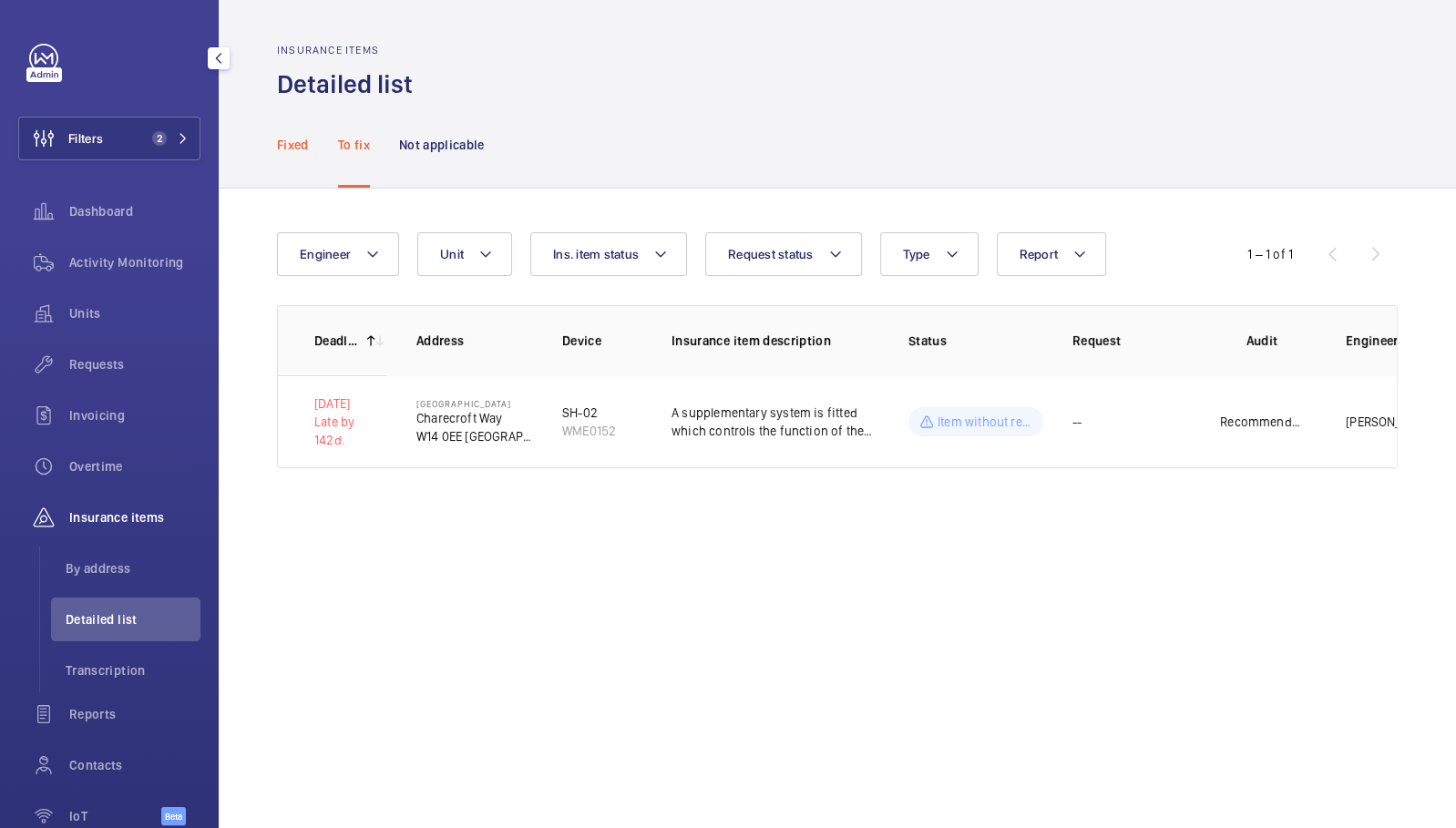
click at [299, 154] on div "Fixed" at bounding box center [293, 144] width 32 height 87
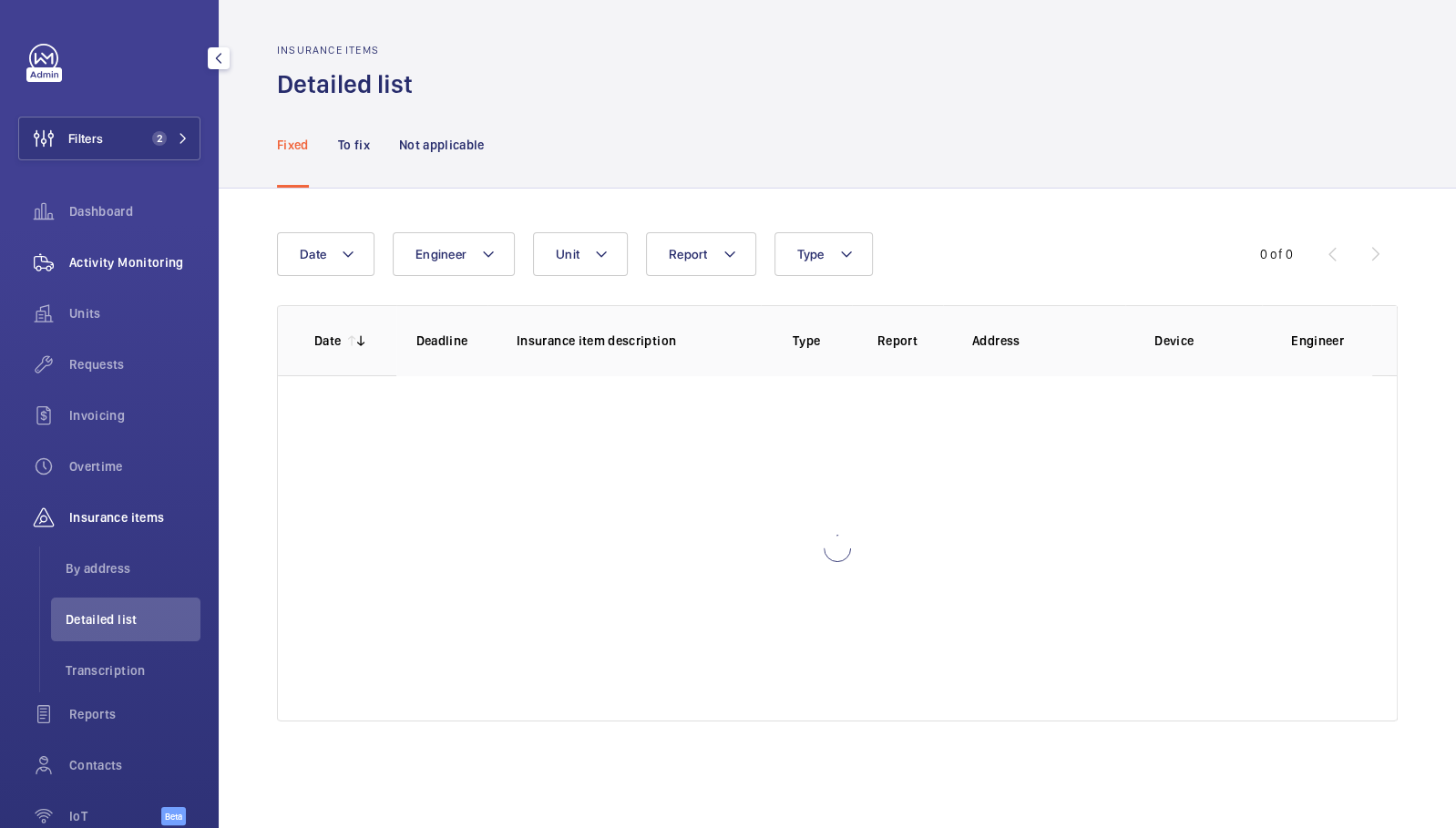
click at [98, 257] on span "Activity Monitoring" at bounding box center [135, 263] width 131 height 18
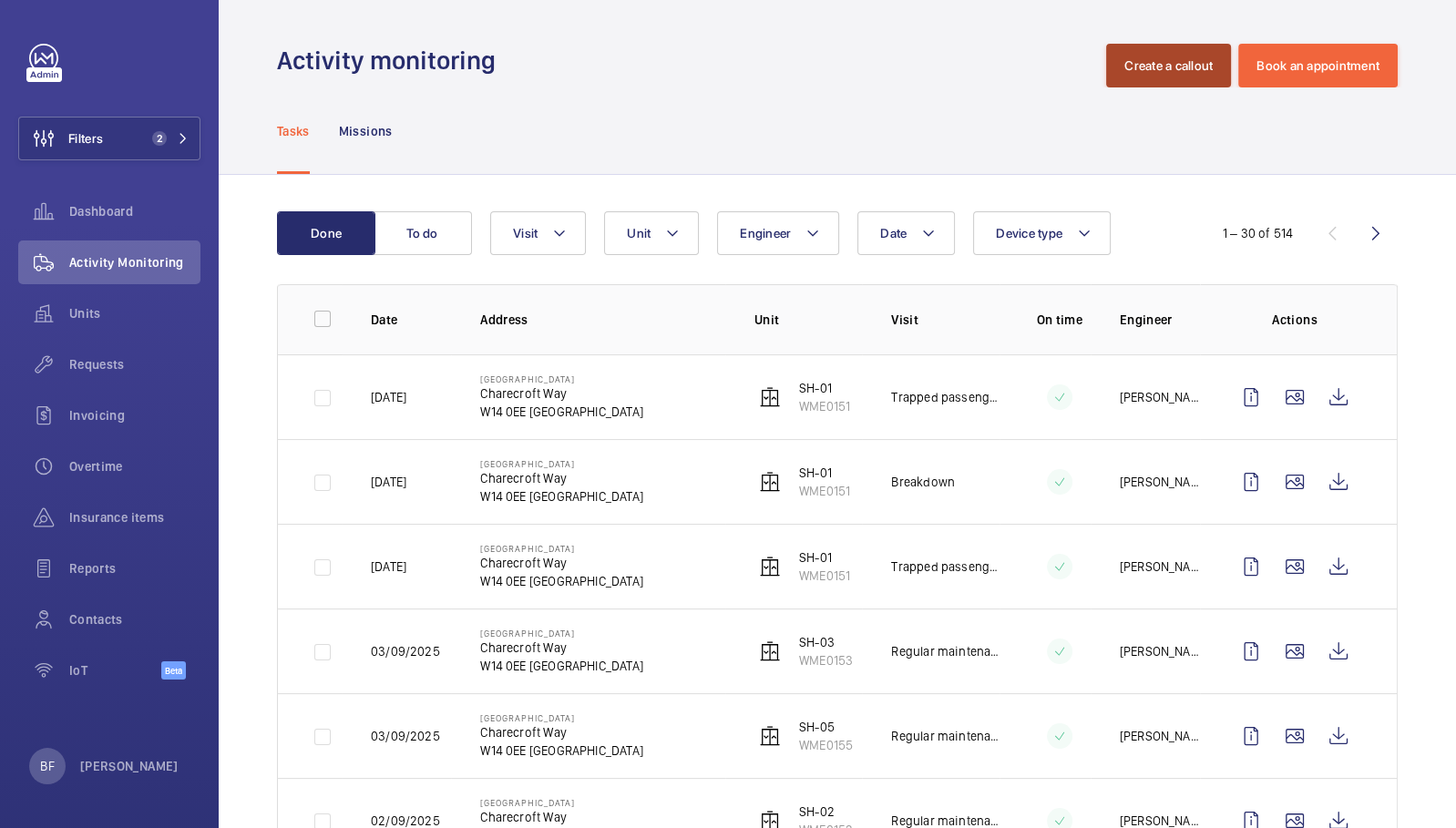
click at [1160, 74] on button "Create a callout" at bounding box center [1167, 66] width 124 height 44
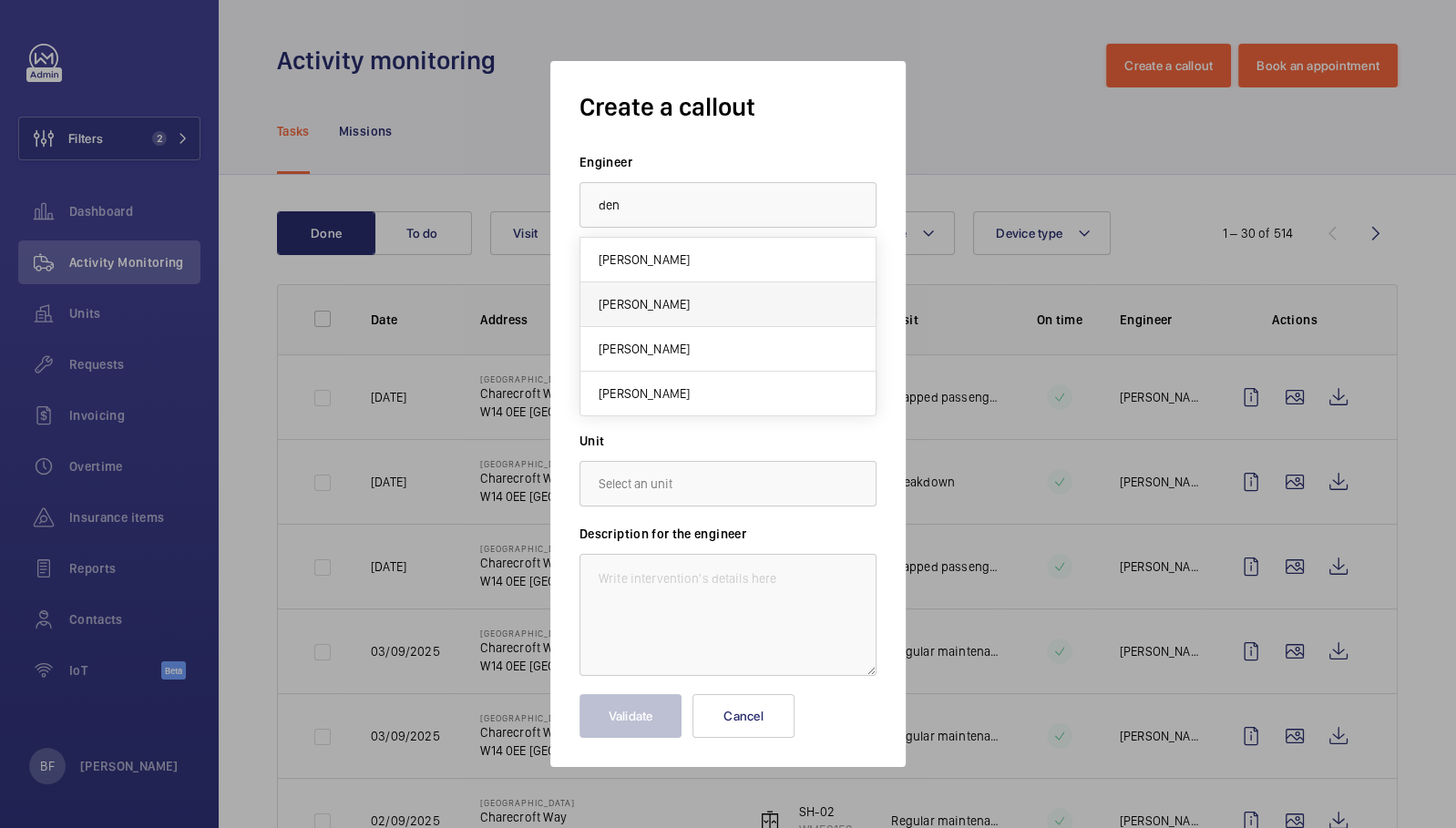
click at [682, 310] on mat-option "[PERSON_NAME]" at bounding box center [728, 305] width 296 height 45
type input "[PERSON_NAME]"
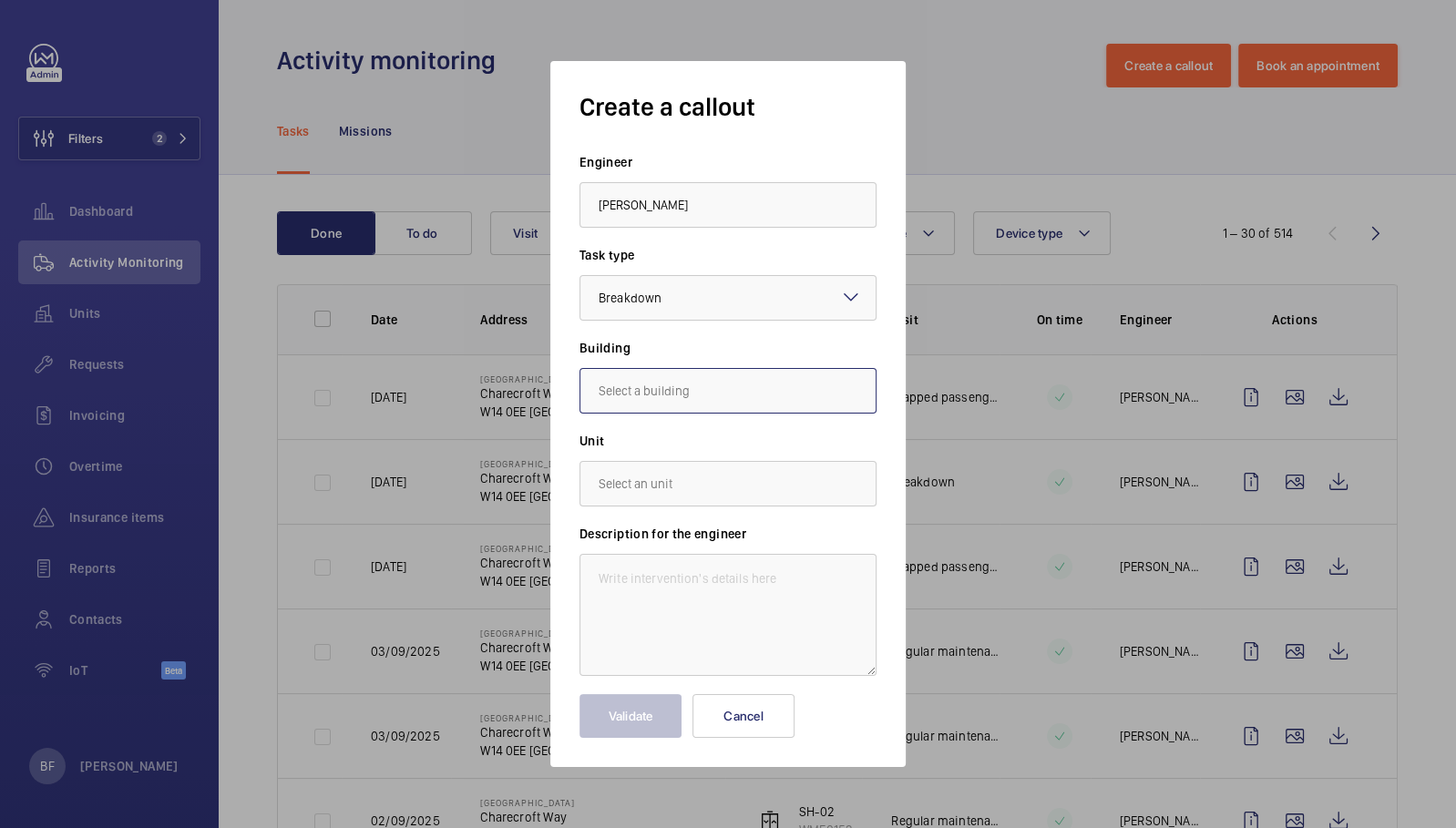
click at [744, 396] on input "text" at bounding box center [728, 391] width 297 height 46
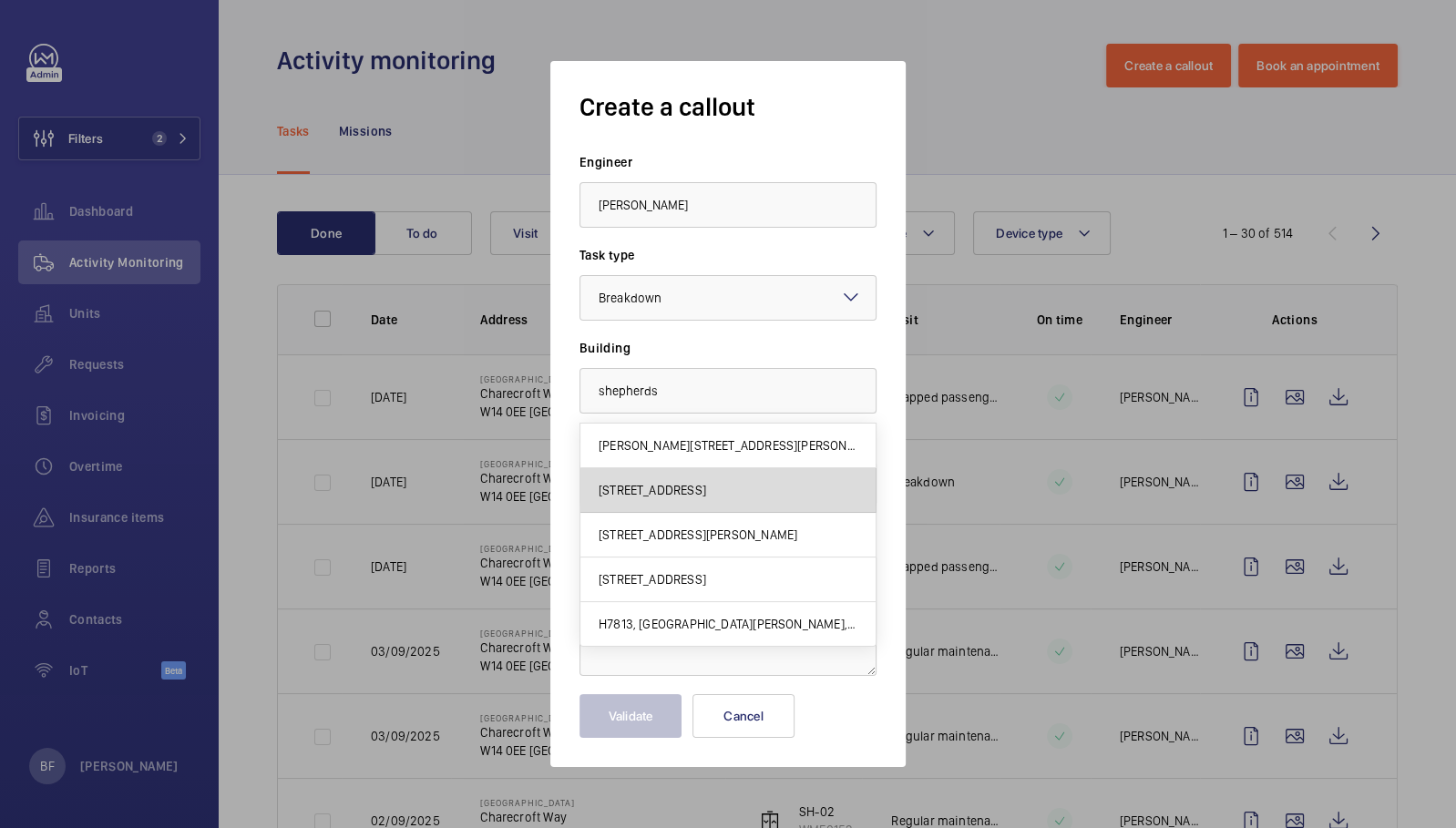
click at [687, 505] on mat-option "[STREET_ADDRESS]" at bounding box center [728, 491] width 296 height 45
type input "[STREET_ADDRESS]"
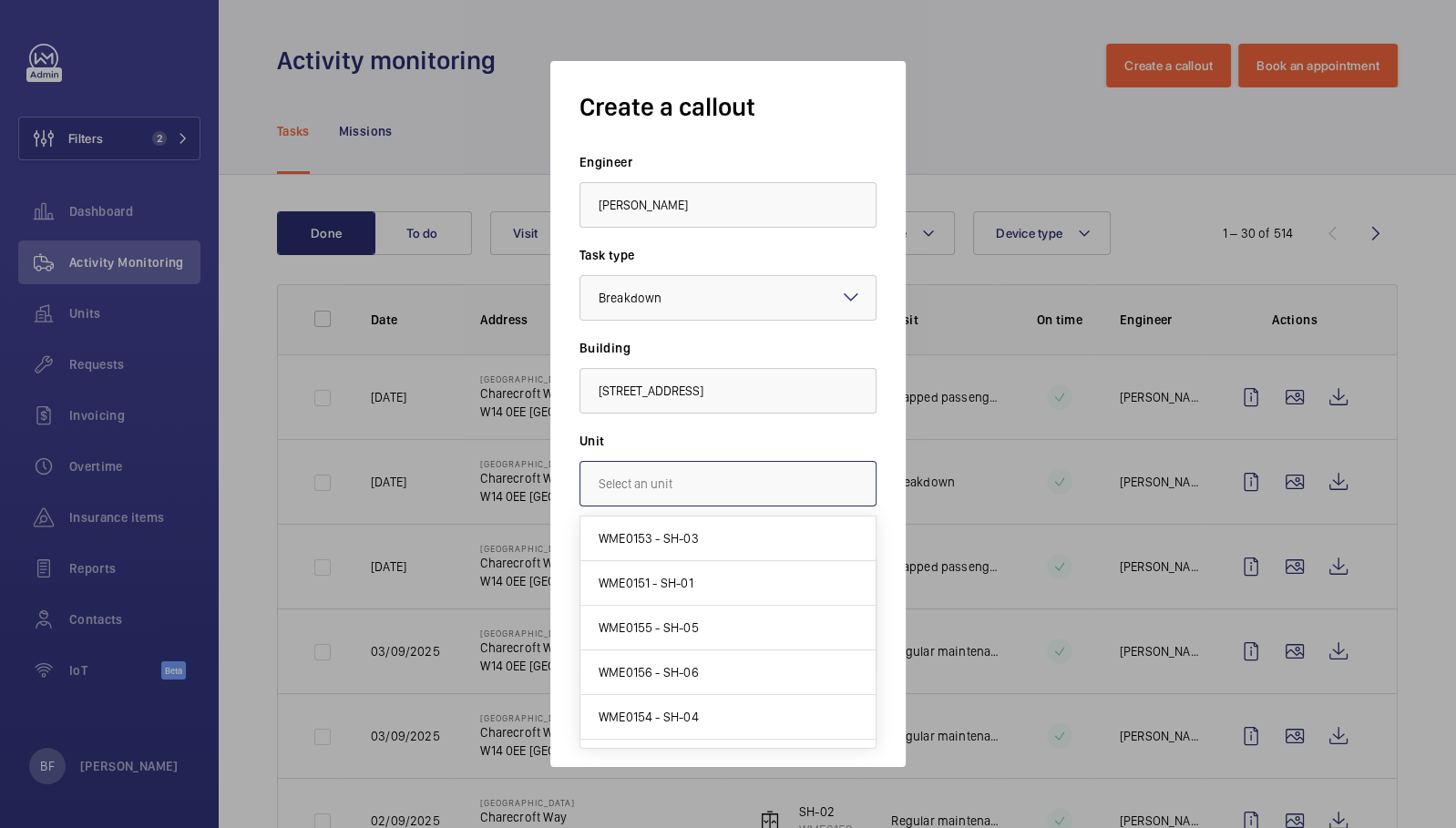
click at [687, 505] on input "text" at bounding box center [728, 484] width 297 height 46
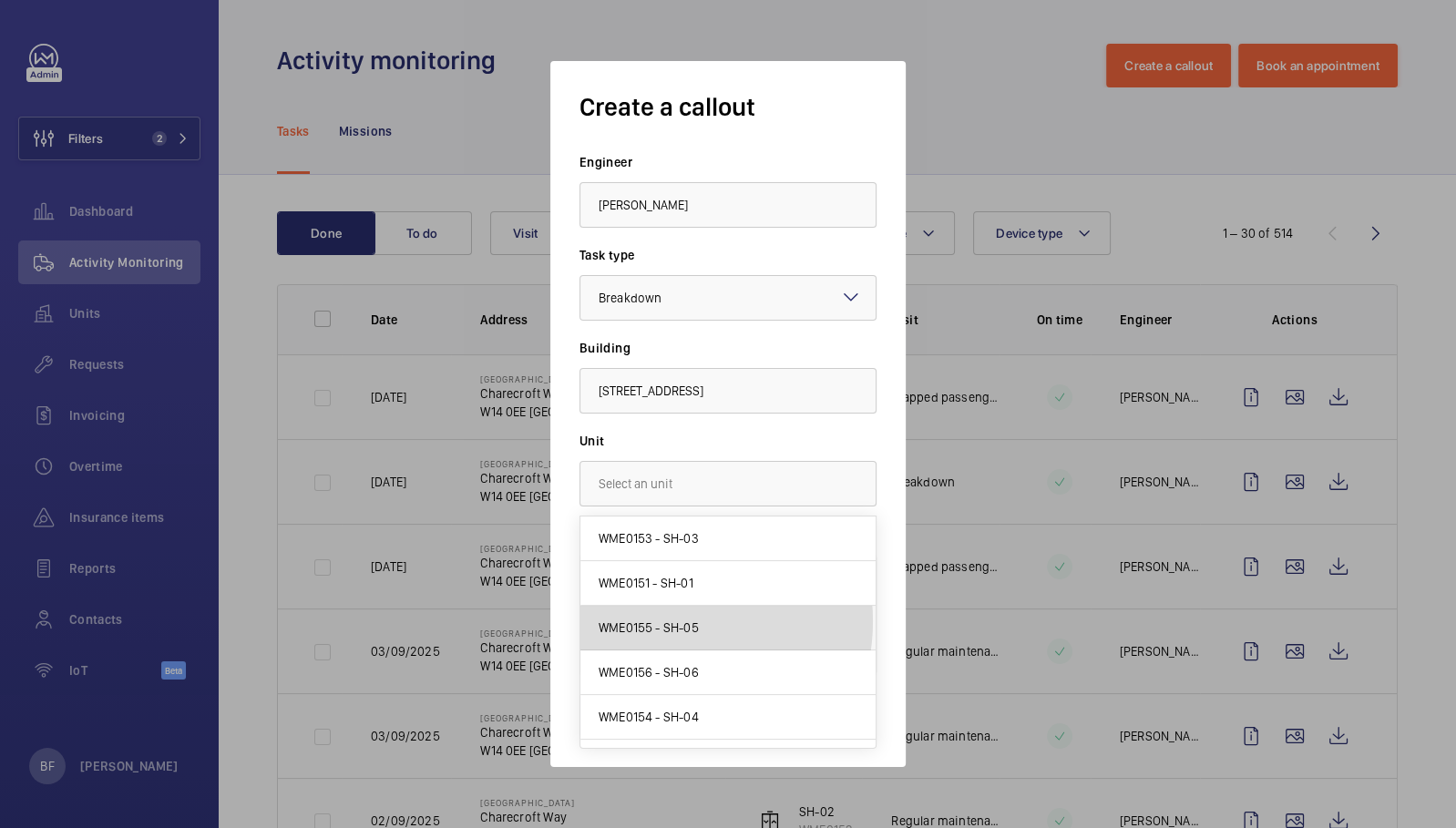
click at [667, 620] on span "WME0155 - SH-05" at bounding box center [648, 628] width 101 height 18
type input "WME0155 - SH-05"
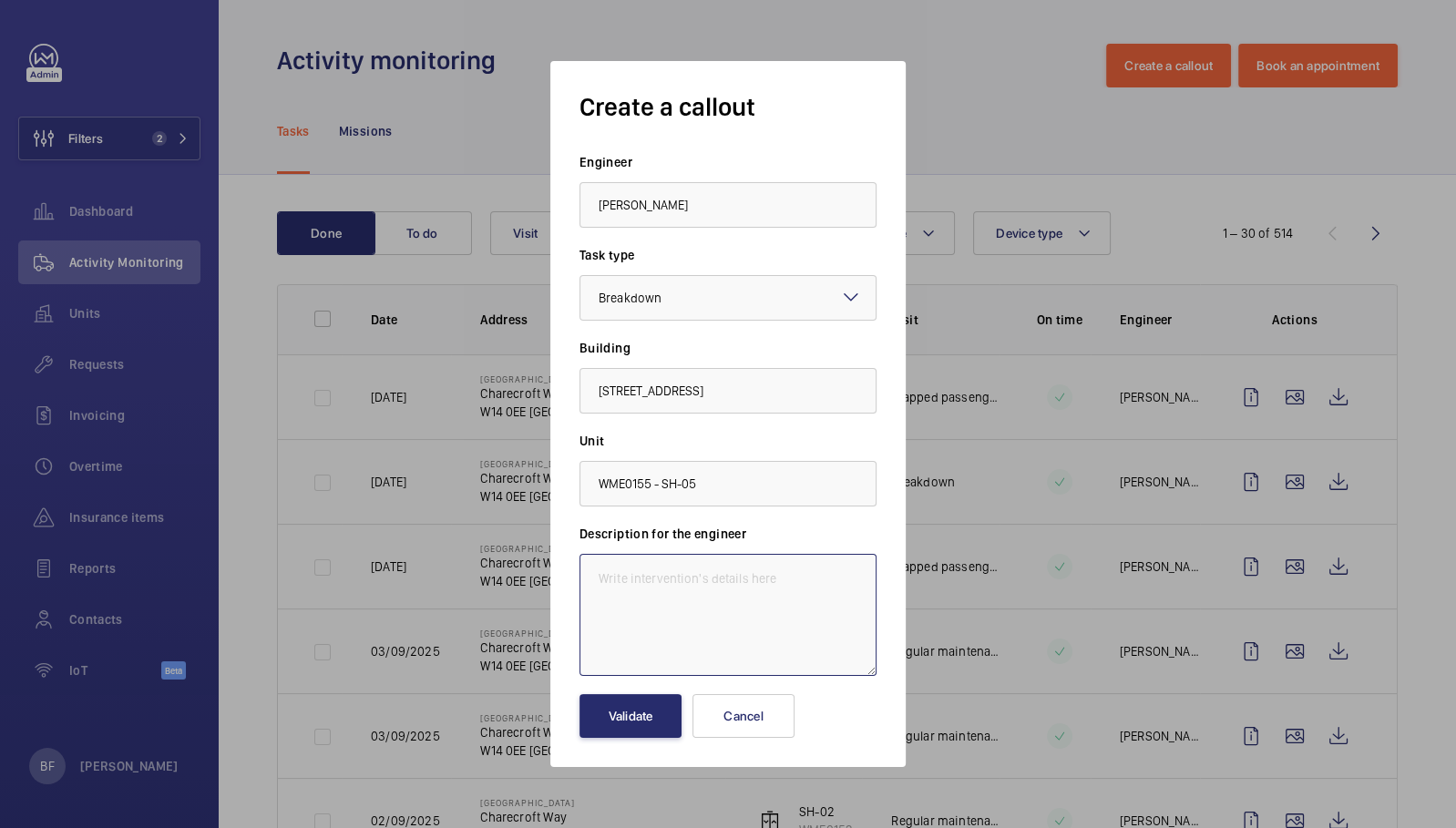
click at [671, 584] on textarea at bounding box center [728, 615] width 297 height 122
paste textarea "SH05 states its overloaded."
click at [597, 576] on textarea "SH05 states its overloaded." at bounding box center [728, 615] width 297 height 122
paste textarea "Job #356751"
click at [770, 631] on textarea "Job #356751 - SH05 states its overloaded." at bounding box center [728, 615] width 297 height 122
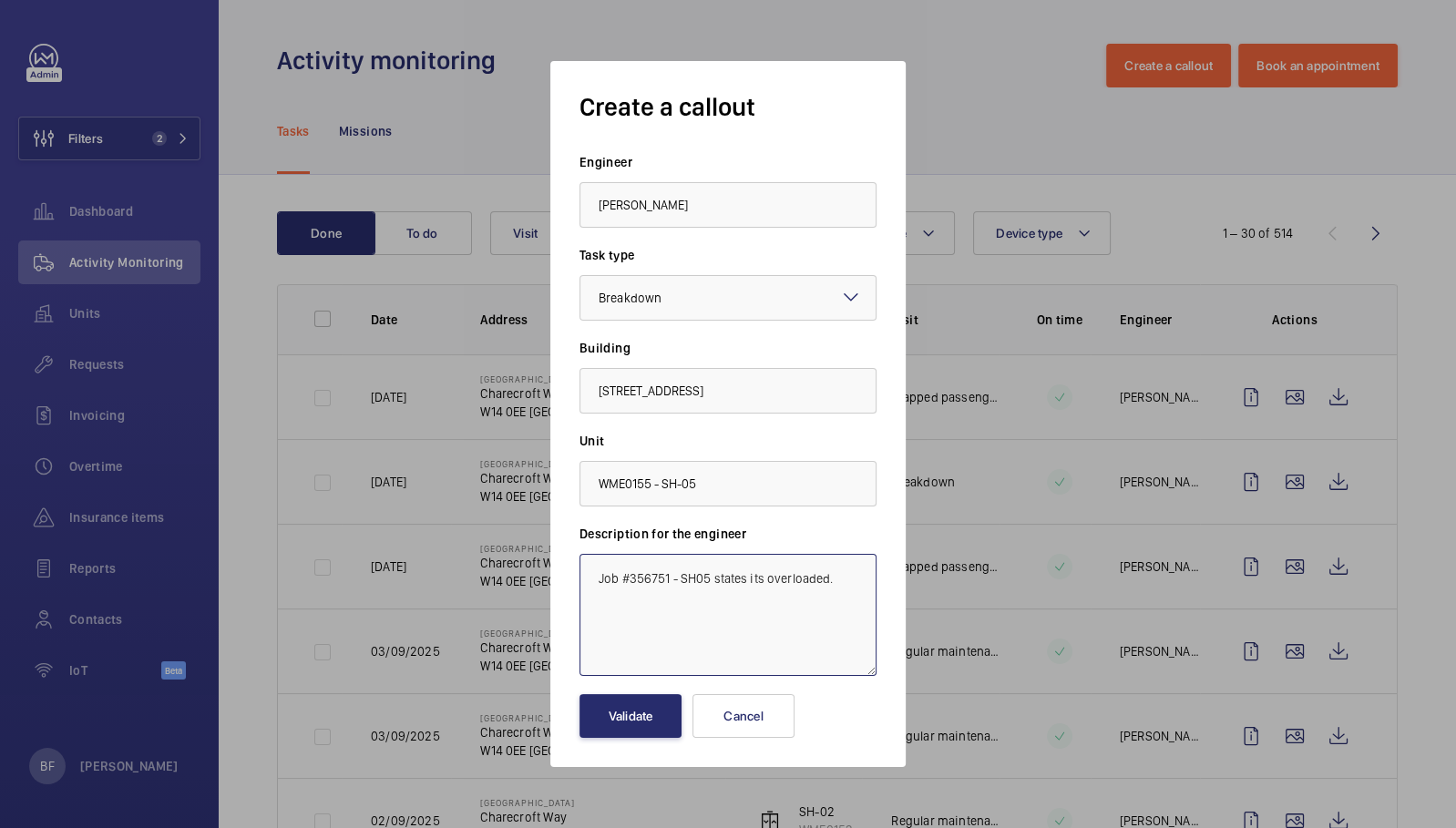
click at [853, 572] on textarea "Job #356751 - SH05 states its overloaded." at bounding box center [728, 615] width 297 height 122
click at [757, 576] on textarea "Job #356751 - SH05 states its overloaded." at bounding box center [728, 615] width 297 height 122
type textarea "Job #356751 - SH05 states it's overloaded."
click at [612, 708] on button "Validate" at bounding box center [630, 717] width 103 height 44
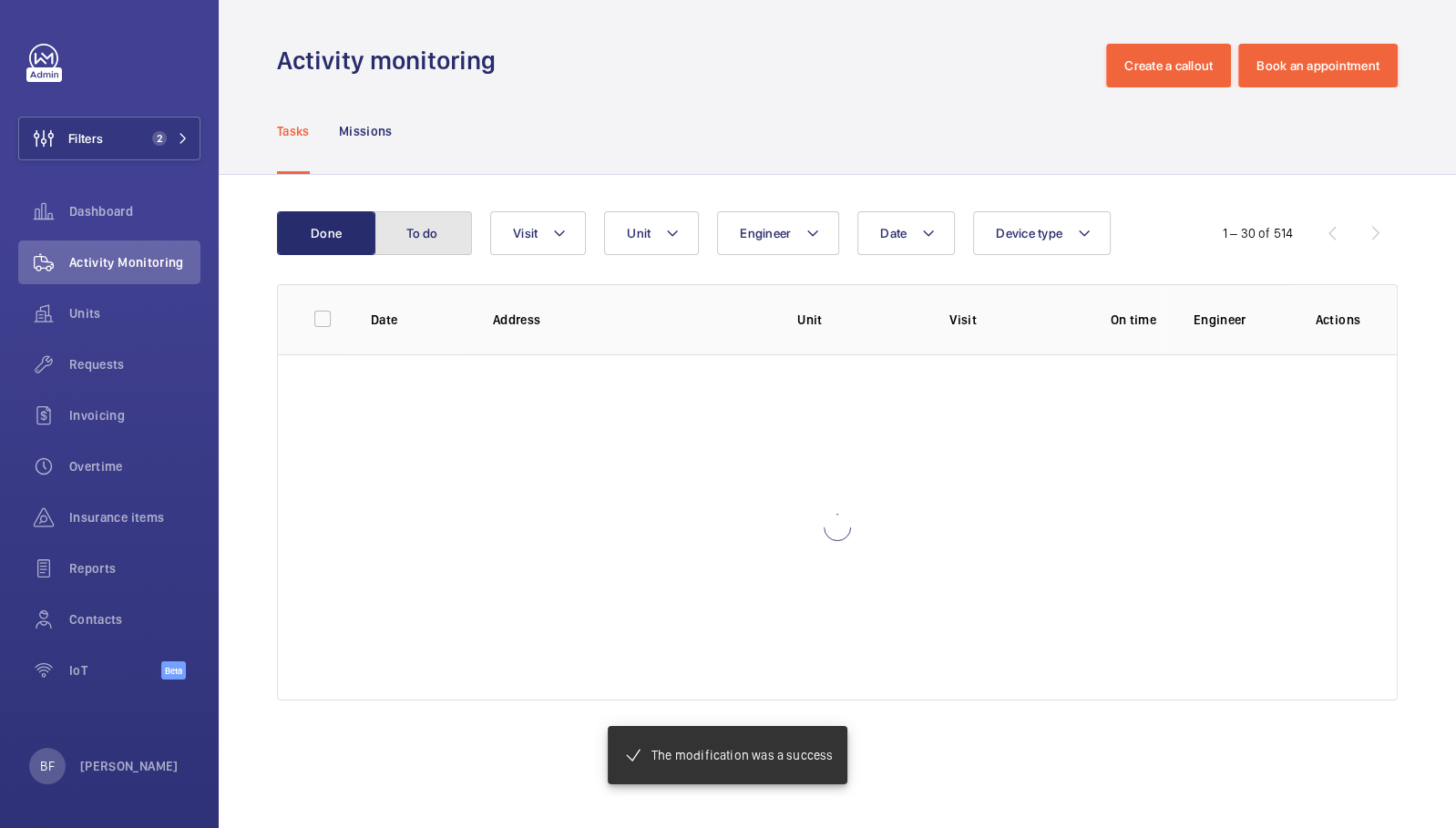
click at [431, 233] on button "To do" at bounding box center [422, 233] width 99 height 44
